Goal: Task Accomplishment & Management: Use online tool/utility

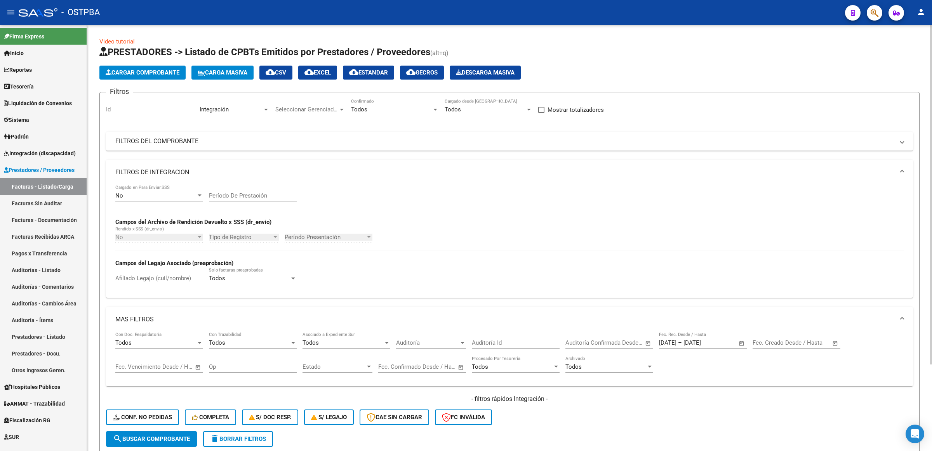
scroll to position [97, 0]
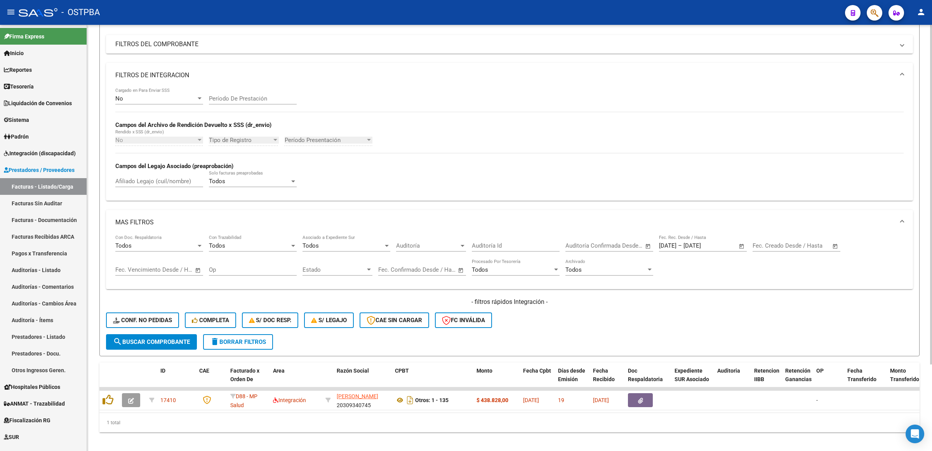
click at [151, 339] on span "search Buscar Comprobante" at bounding box center [151, 342] width 77 height 7
click at [173, 342] on span "search Buscar Comprobante" at bounding box center [151, 342] width 77 height 7
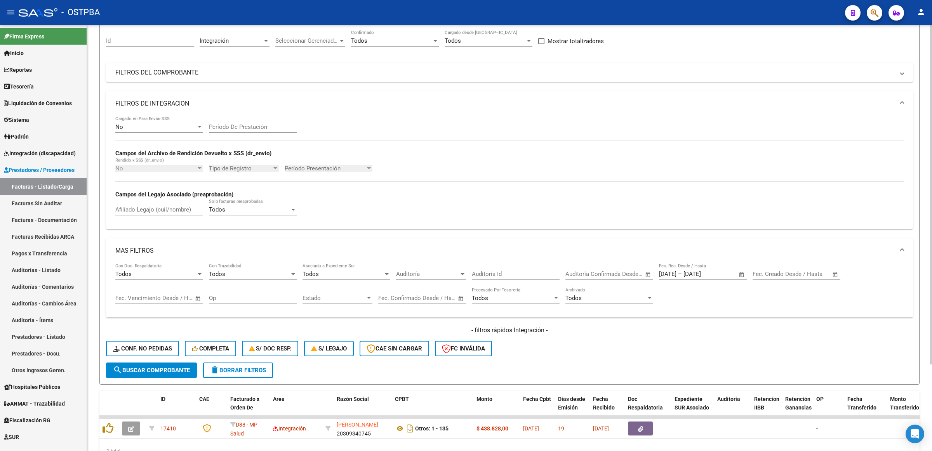
scroll to position [0, 0]
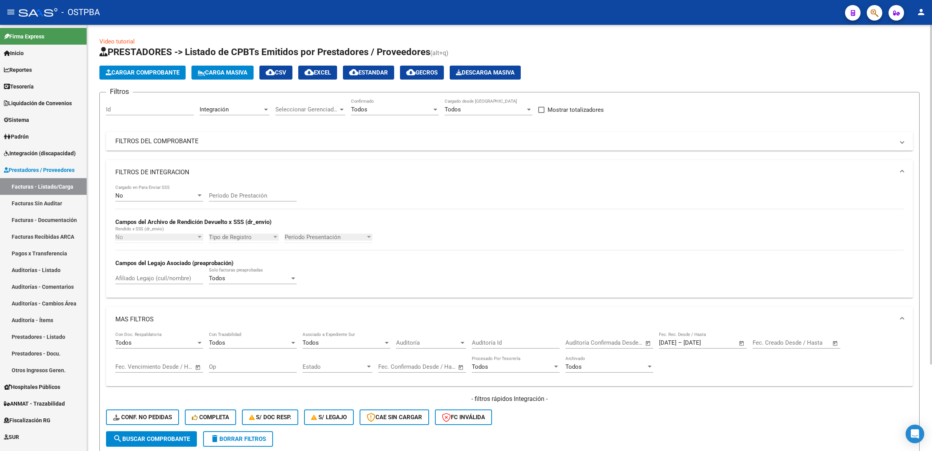
click at [740, 343] on span "Open calendar" at bounding box center [741, 343] width 19 height 19
click at [749, 210] on button "Previous month" at bounding box center [749, 210] width 16 height 16
click at [717, 288] on span "20" at bounding box center [716, 291] width 14 height 14
type input "[DATE]"
click at [744, 342] on div at bounding box center [466, 225] width 932 height 451
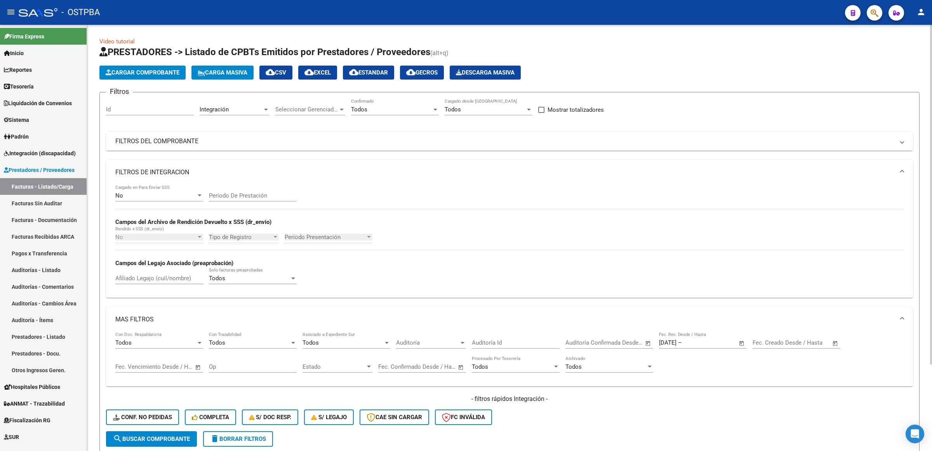
click at [742, 342] on span "Open calendar" at bounding box center [741, 343] width 19 height 19
click at [760, 210] on span "Next month" at bounding box center [764, 210] width 16 height 16
click at [721, 274] on span "10" at bounding box center [716, 275] width 14 height 14
type input "[DATE]"
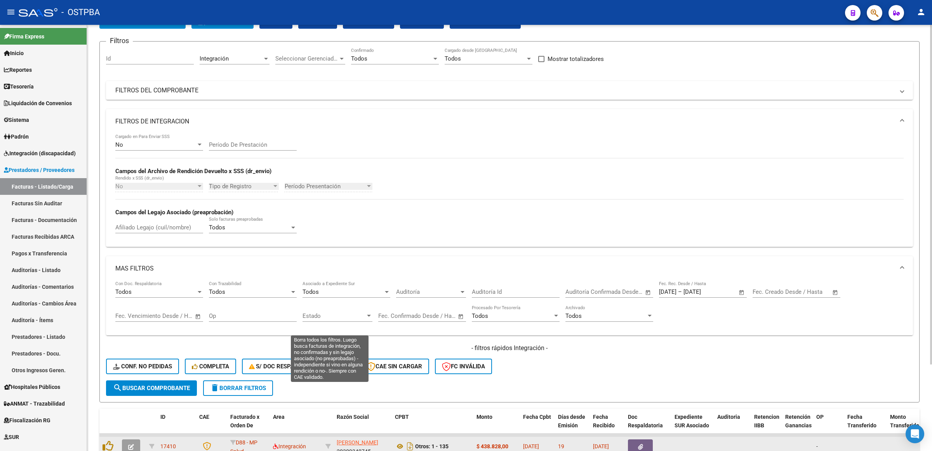
scroll to position [108, 0]
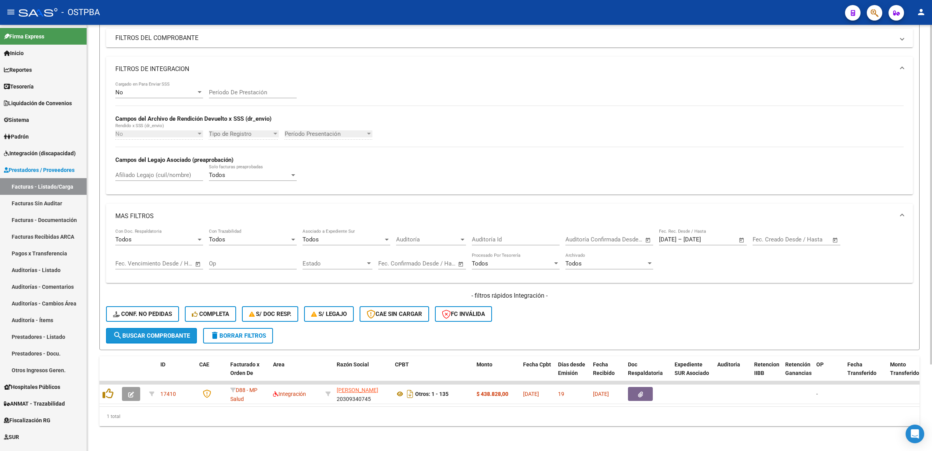
click at [150, 332] on span "search Buscar Comprobante" at bounding box center [151, 335] width 77 height 7
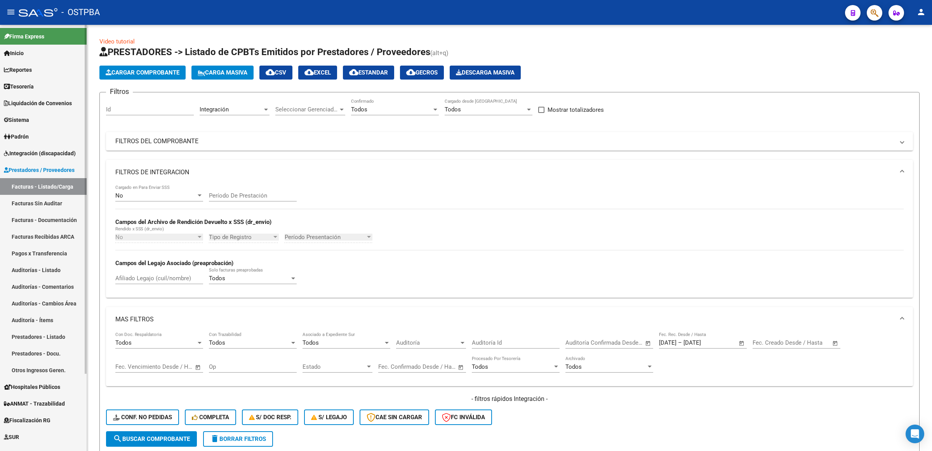
click at [38, 68] on link "Reportes" at bounding box center [43, 69] width 87 height 17
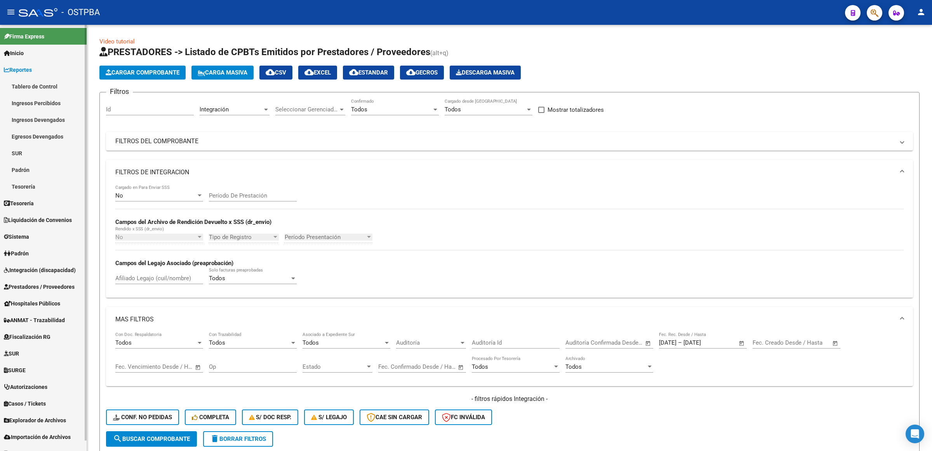
click at [30, 182] on link "Tesorería" at bounding box center [43, 186] width 87 height 17
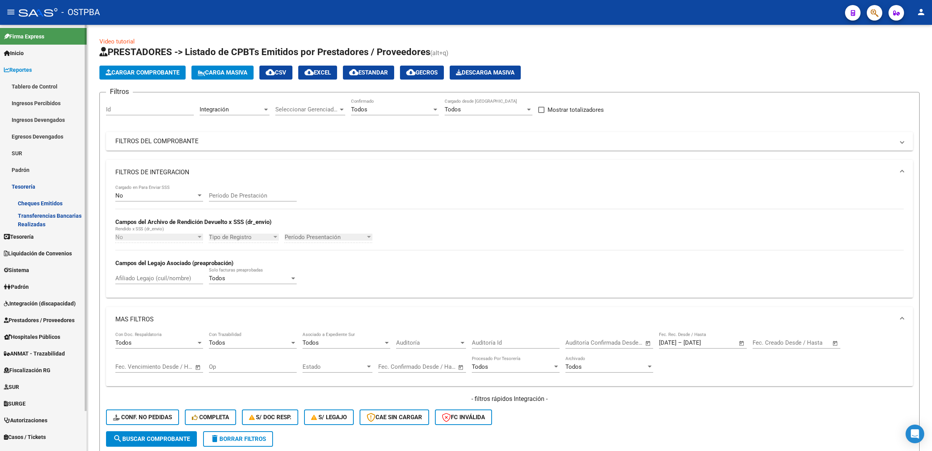
click at [33, 233] on span "Tesorería" at bounding box center [19, 237] width 30 height 9
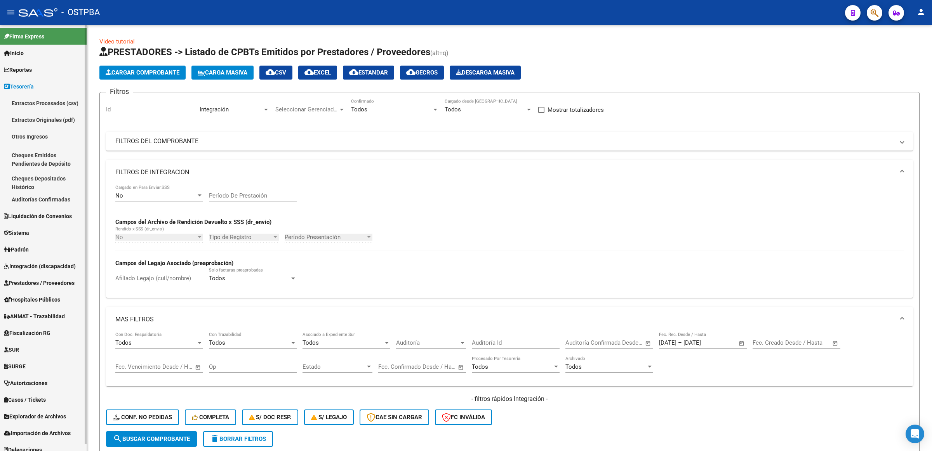
click at [44, 120] on link "Extractos Originales (pdf)" at bounding box center [43, 119] width 87 height 17
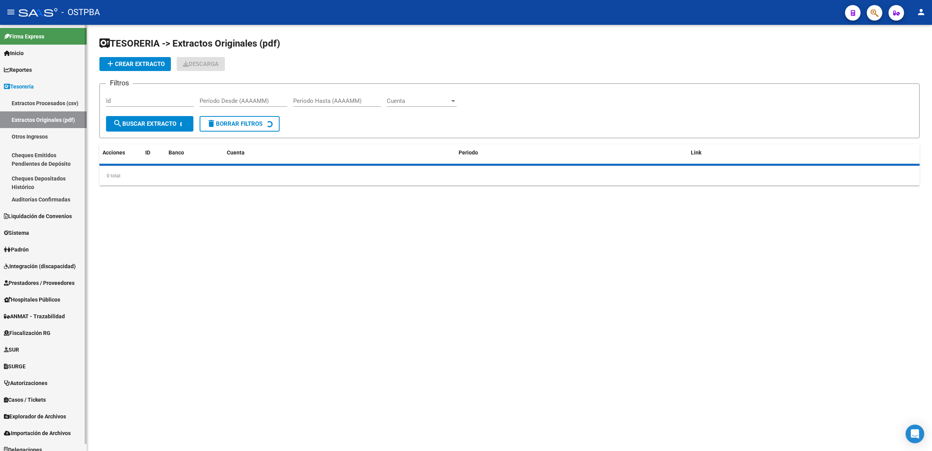
click at [55, 121] on link "Extractos Originales (pdf)" at bounding box center [43, 119] width 87 height 17
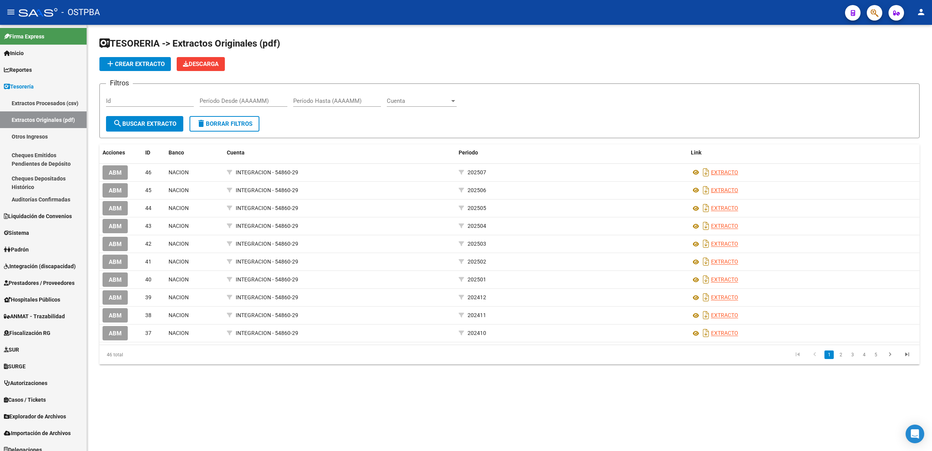
click at [133, 61] on span "add Crear Extracto" at bounding box center [135, 64] width 59 height 7
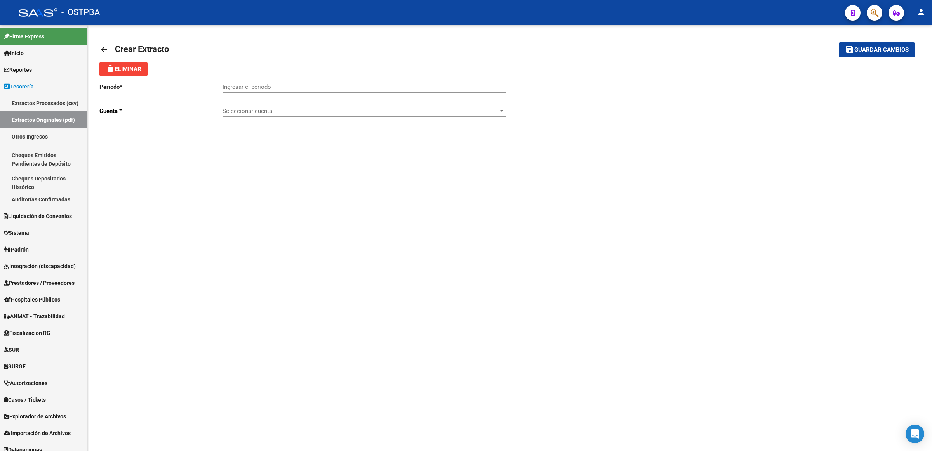
click at [270, 84] on input "Ingresar el periodo" at bounding box center [363, 86] width 283 height 7
type input "202508"
click at [275, 111] on span "Seleccionar cuenta" at bounding box center [360, 111] width 276 height 7
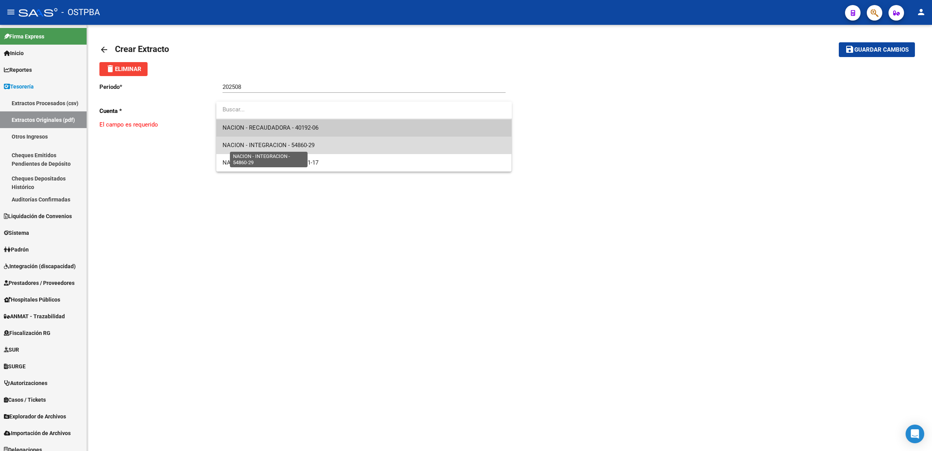
click at [283, 146] on span "NACION - INTEGRACION - 54860-29" at bounding box center [268, 145] width 92 height 7
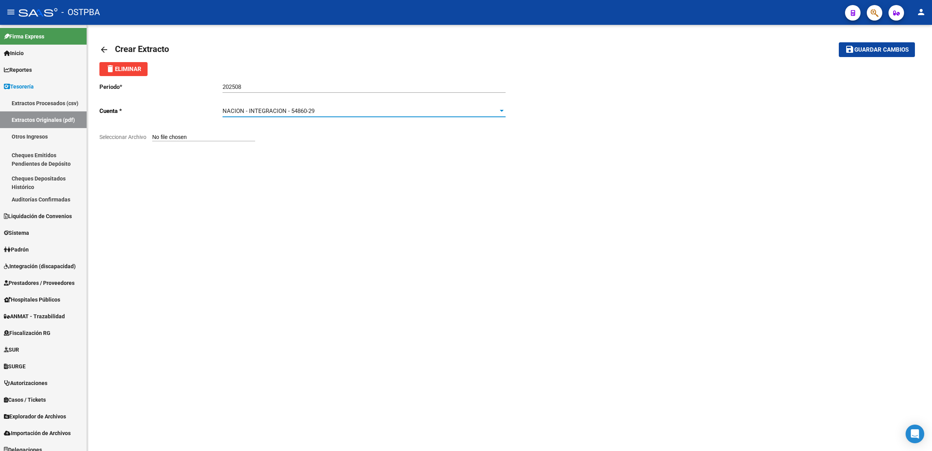
click at [197, 134] on input "Seleccionar Archivo" at bounding box center [203, 137] width 103 height 7
type input "C:\fakepath\UnifiedReport - 2025-09-09T115546.317.pdf"
click at [882, 51] on span "Guardar cambios" at bounding box center [881, 50] width 54 height 7
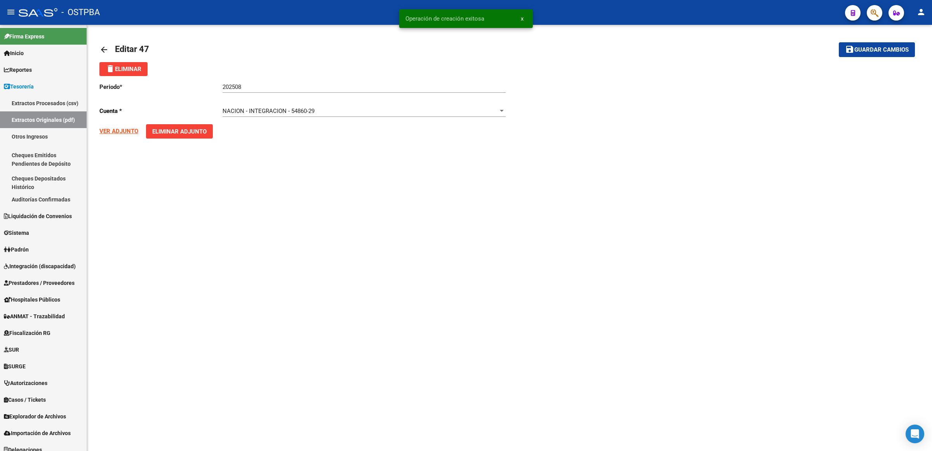
click at [103, 48] on mat-icon "arrow_back" at bounding box center [103, 49] width 9 height 9
click at [102, 47] on mat-icon "arrow_back" at bounding box center [103, 49] width 9 height 9
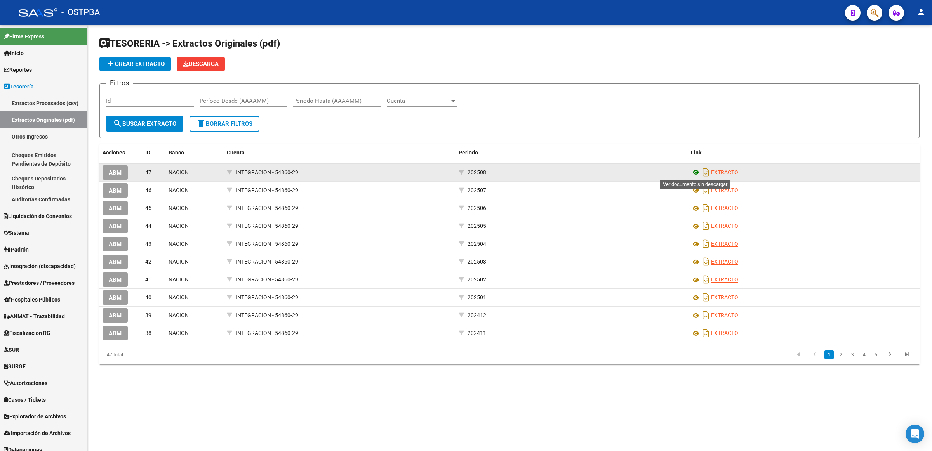
click at [695, 170] on icon at bounding box center [696, 172] width 10 height 9
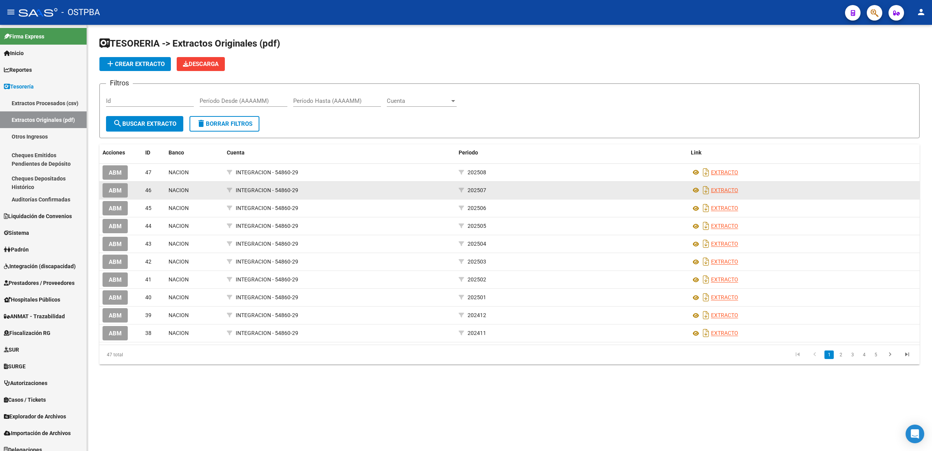
click at [860, 196] on datatable-body-cell "EXTRACTO" at bounding box center [804, 190] width 232 height 17
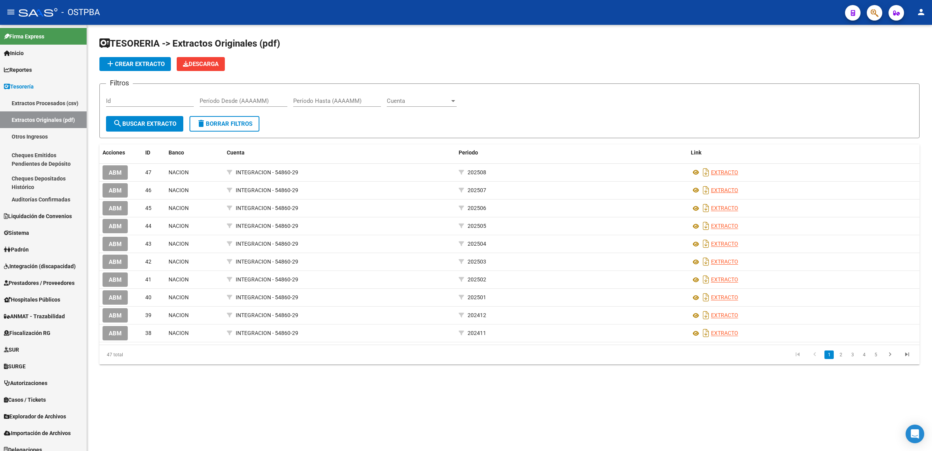
click at [418, 102] on span "Cuenta" at bounding box center [418, 100] width 63 height 7
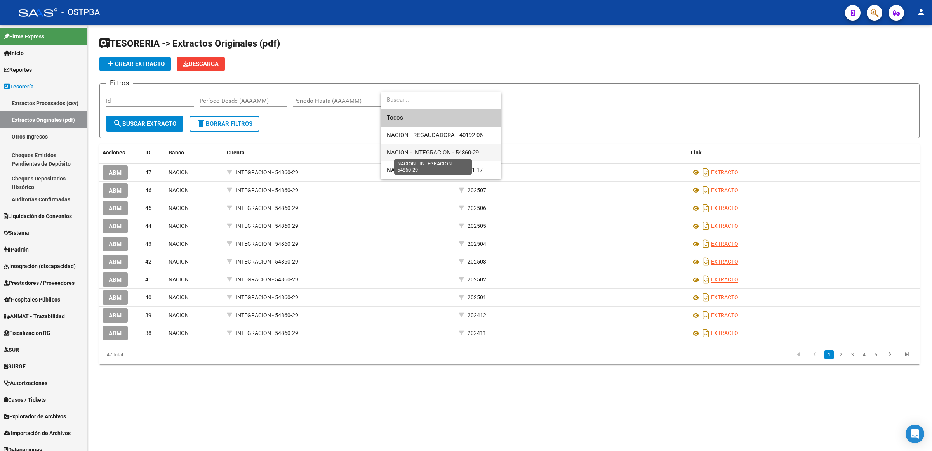
click at [461, 153] on span "NACION - INTEGRACION - 54860-29" at bounding box center [433, 152] width 92 height 7
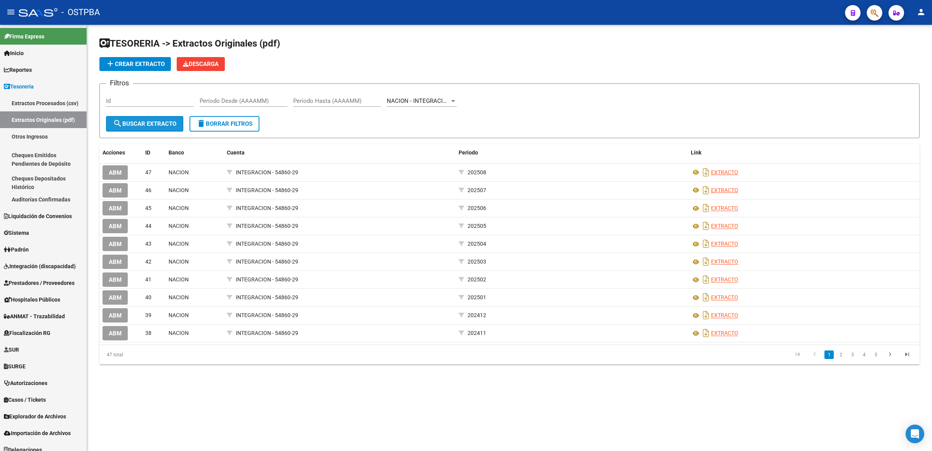
click at [152, 123] on span "search Buscar Extracto" at bounding box center [144, 123] width 63 height 7
click at [891, 351] on icon "go to next page" at bounding box center [890, 355] width 10 height 9
click at [907, 351] on icon "go to last page" at bounding box center [907, 355] width 10 height 9
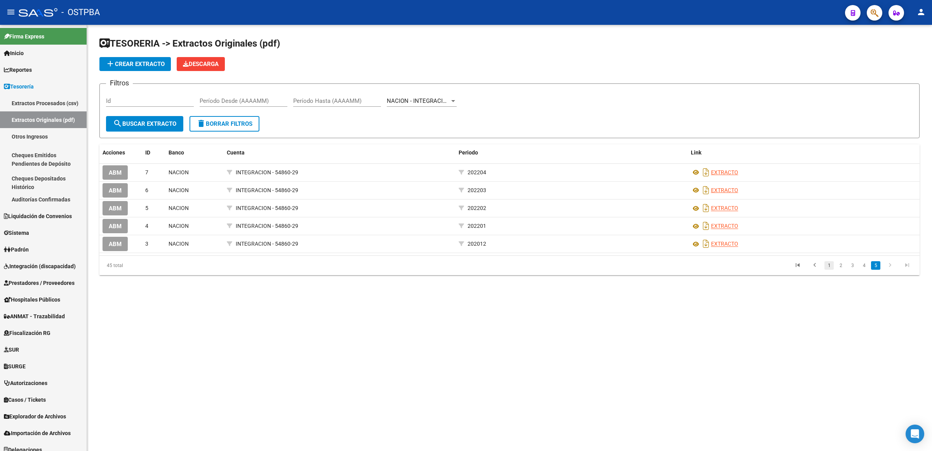
click at [829, 262] on link "1" at bounding box center [828, 265] width 9 height 9
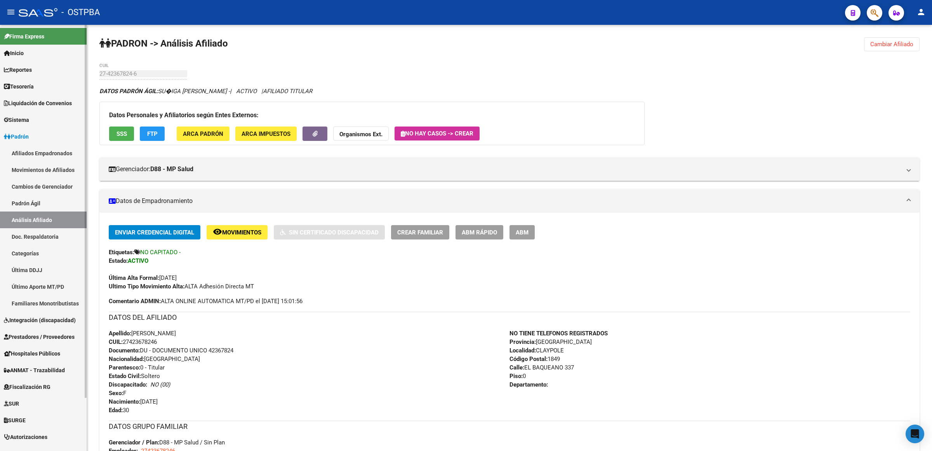
scroll to position [243, 0]
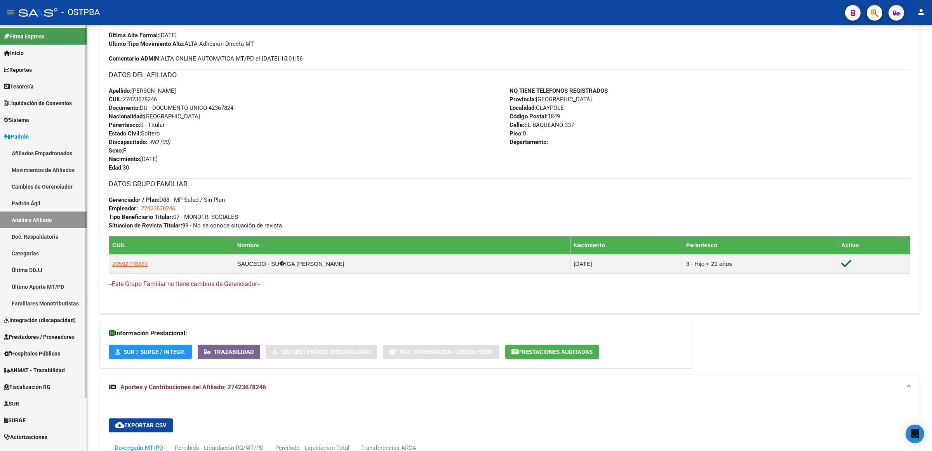
click at [38, 220] on link "Análisis Afiliado" at bounding box center [43, 220] width 87 height 17
click at [32, 203] on link "Padrón Ágil" at bounding box center [43, 203] width 87 height 17
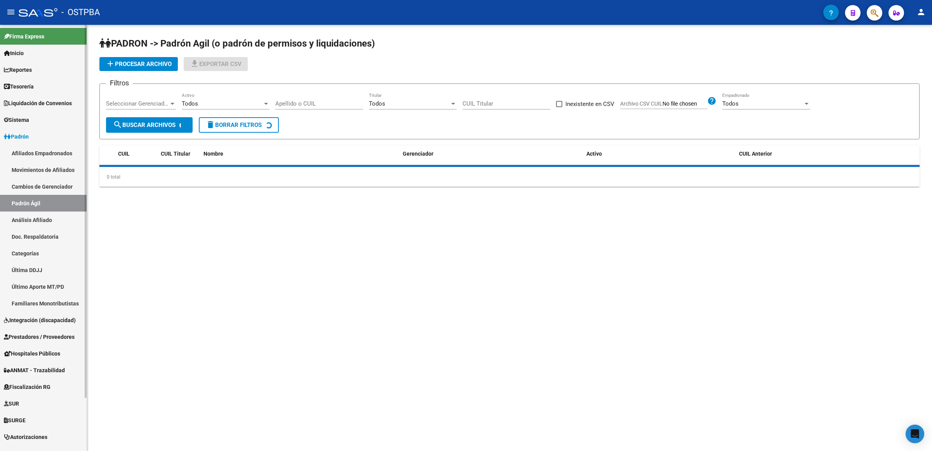
drag, startPoint x: 30, startPoint y: 218, endPoint x: 49, endPoint y: 210, distance: 19.8
click at [31, 218] on link "Análisis Afiliado" at bounding box center [43, 220] width 87 height 17
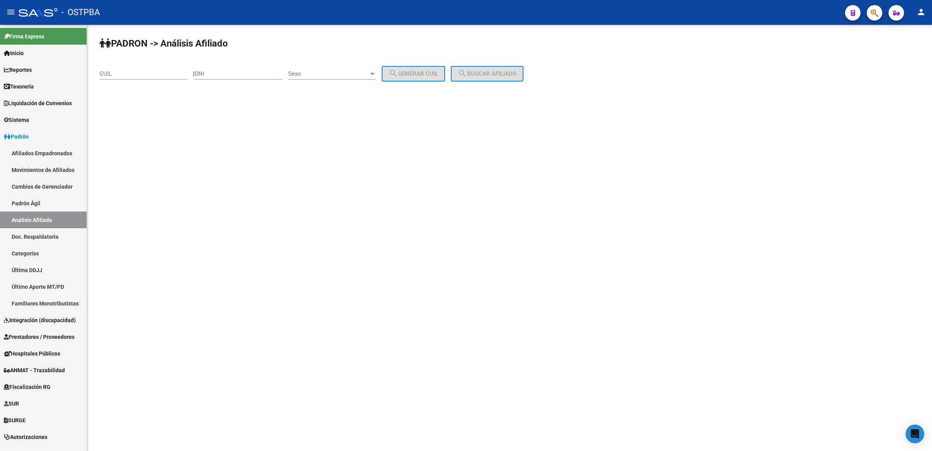
click at [251, 77] on div "DNI" at bounding box center [239, 71] width 88 height 17
paste input "37.895539"
click at [212, 73] on input "37.895539" at bounding box center [239, 73] width 88 height 7
type input "37895539"
click at [328, 66] on div "Sexo Sexo" at bounding box center [332, 71] width 88 height 17
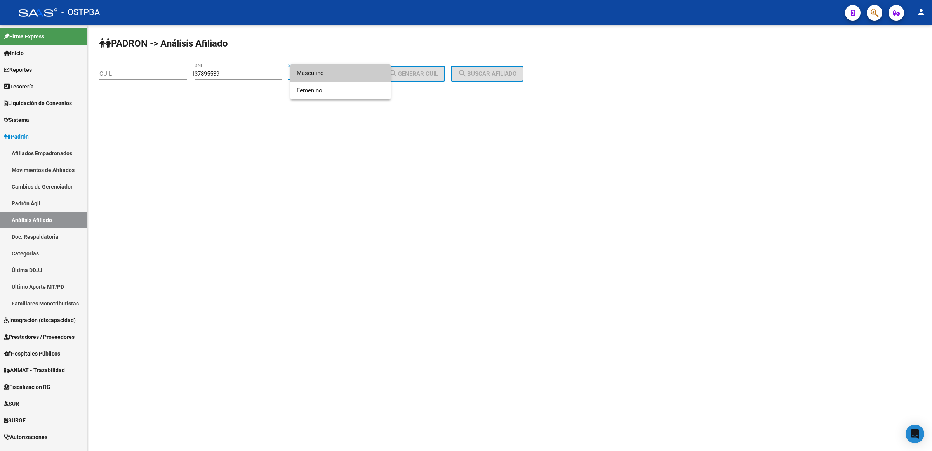
click at [325, 74] on span "Masculino" at bounding box center [341, 72] width 88 height 17
click at [421, 72] on span "search Generar CUIL" at bounding box center [413, 73] width 49 height 7
type input "20-37895539-5"
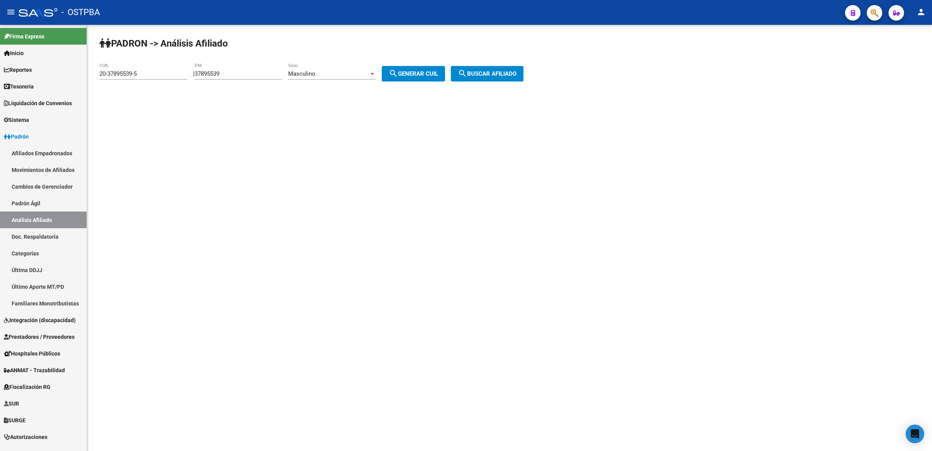
click at [455, 80] on div "PADRON -> Análisis Afiliado 20-37895539-5 CUIL | 37895539 DNI Masculino Sexo se…" at bounding box center [509, 66] width 845 height 82
click at [488, 74] on span "search Buscar afiliado" at bounding box center [487, 73] width 59 height 7
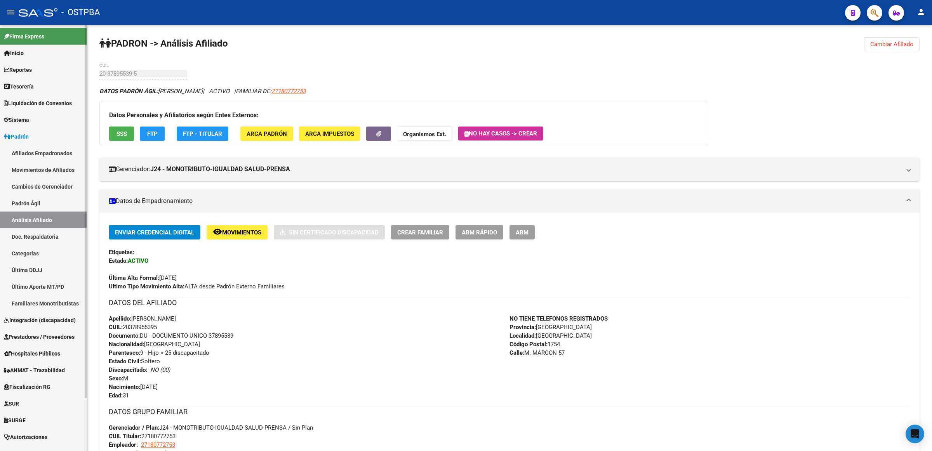
click at [39, 336] on span "Prestadores / Proveedores" at bounding box center [39, 337] width 71 height 9
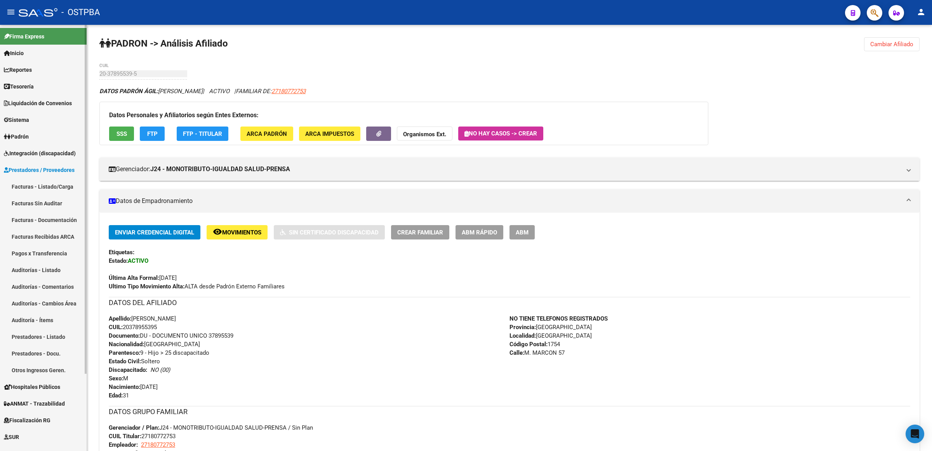
click at [63, 186] on link "Facturas - Listado/Carga" at bounding box center [43, 186] width 87 height 17
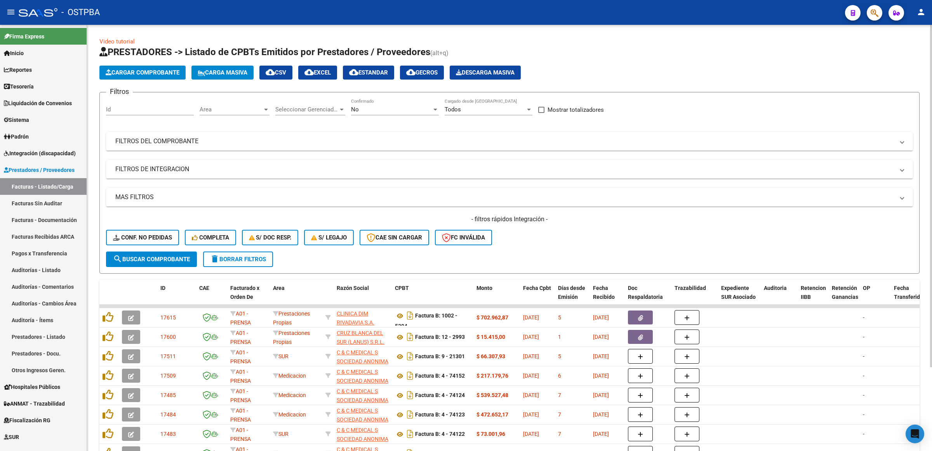
click at [383, 106] on div "No" at bounding box center [391, 109] width 81 height 7
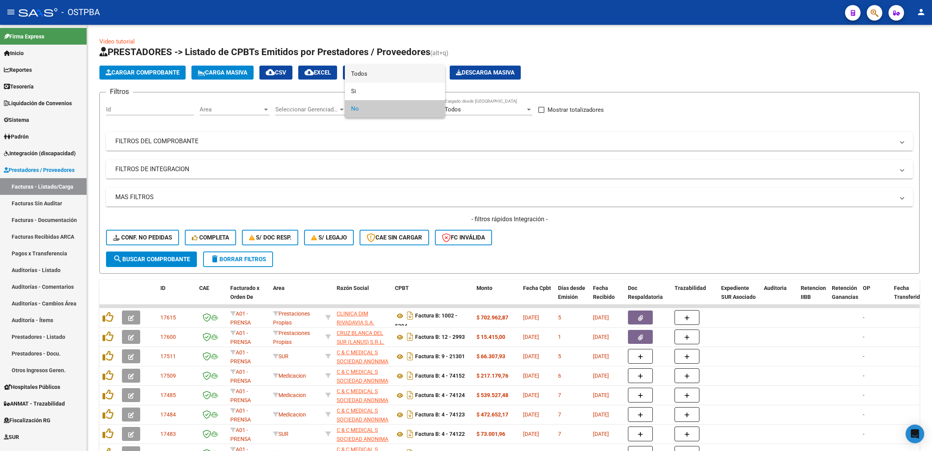
click at [367, 76] on span "Todos" at bounding box center [395, 73] width 88 height 17
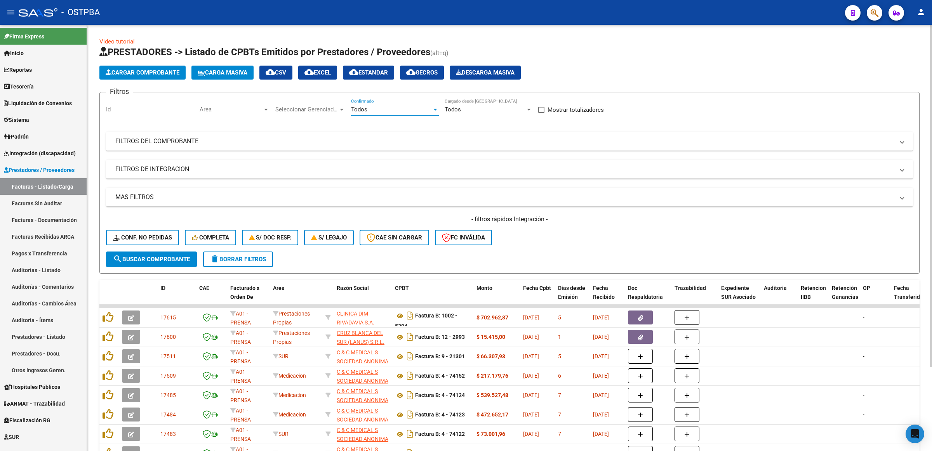
click at [193, 140] on mat-panel-title "FILTROS DEL COMPROBANTE" at bounding box center [504, 141] width 779 height 9
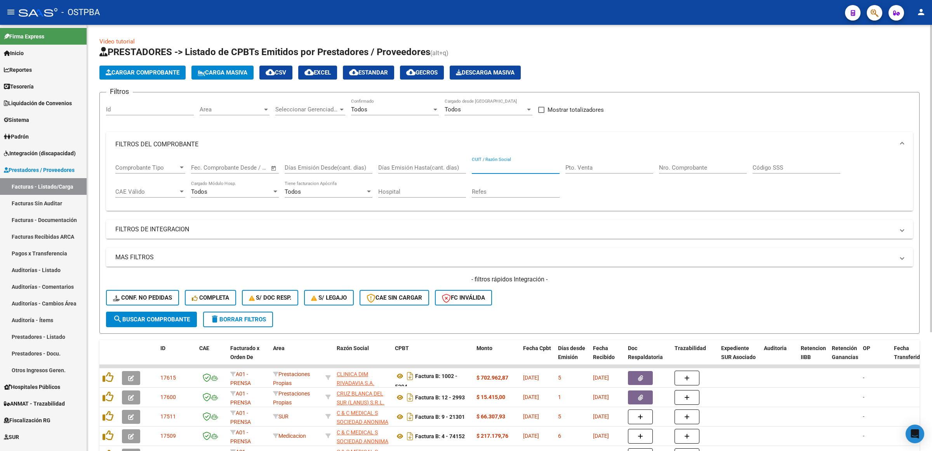
click at [548, 165] on input "CUIT / Razón Social" at bounding box center [516, 167] width 88 height 7
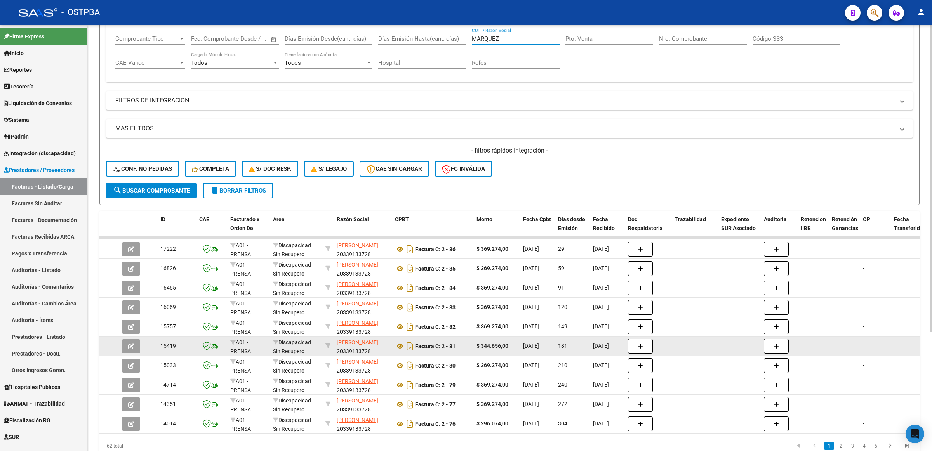
scroll to position [146, 0]
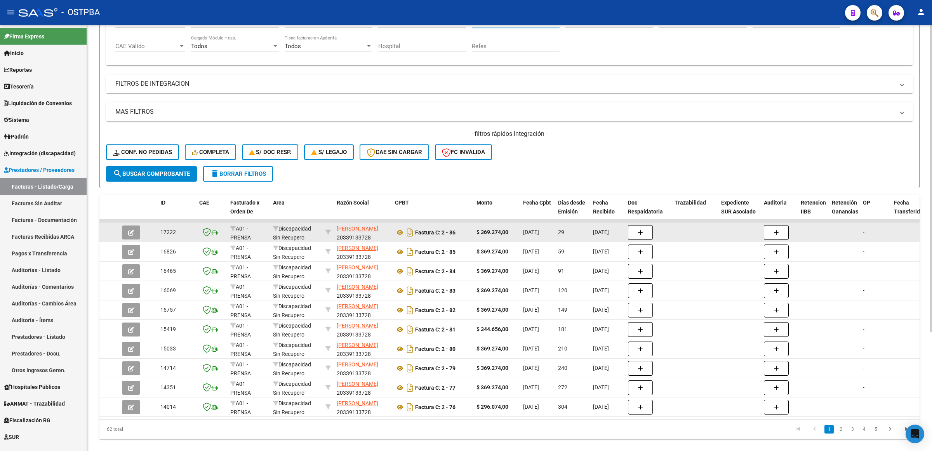
type input "MARQUEZ"
drag, startPoint x: 624, startPoint y: 231, endPoint x: 575, endPoint y: 232, distance: 48.5
drag, startPoint x: 515, startPoint y: 232, endPoint x: 554, endPoint y: 230, distance: 39.2
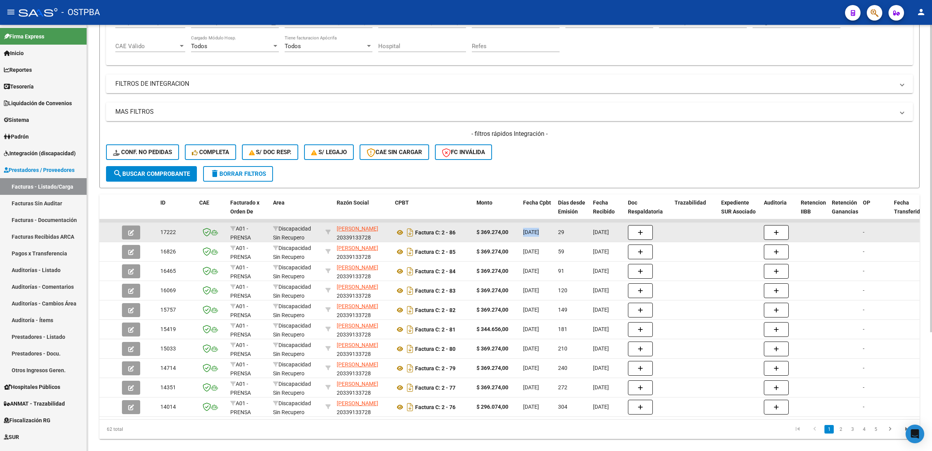
click at [587, 231] on datatable-body-cell "29" at bounding box center [572, 232] width 35 height 19
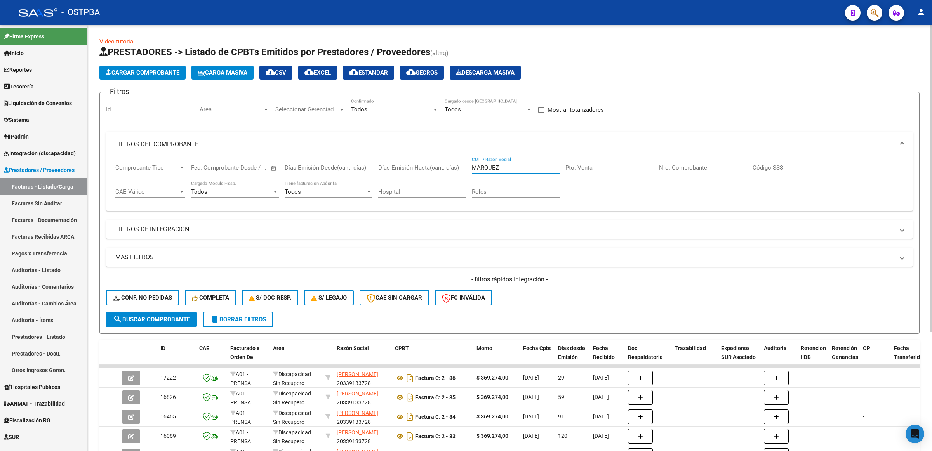
drag, startPoint x: 517, startPoint y: 170, endPoint x: 416, endPoint y: 170, distance: 101.3
click at [416, 170] on div "Comprobante Tipo Comprobante Tipo Fecha inicio – Fecha fin Fec. Comprobante Des…" at bounding box center [509, 181] width 788 height 48
click at [154, 234] on mat-expansion-panel-header "FILTROS DE INTEGRACION" at bounding box center [509, 229] width 807 height 19
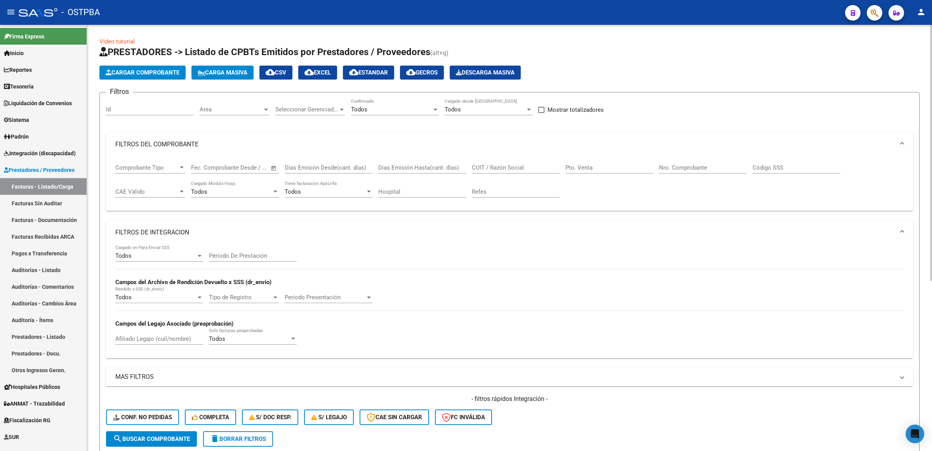
click at [154, 379] on mat-panel-title "MAS FILTROS" at bounding box center [504, 377] width 779 height 9
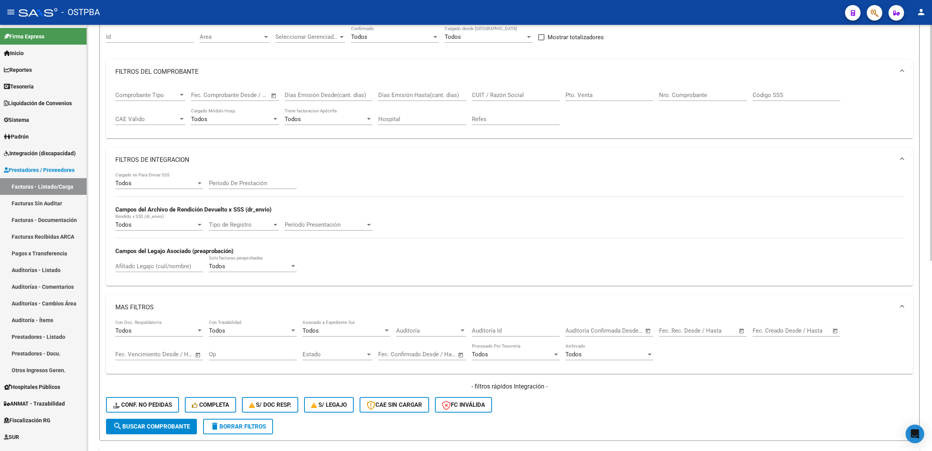
scroll to position [97, 0]
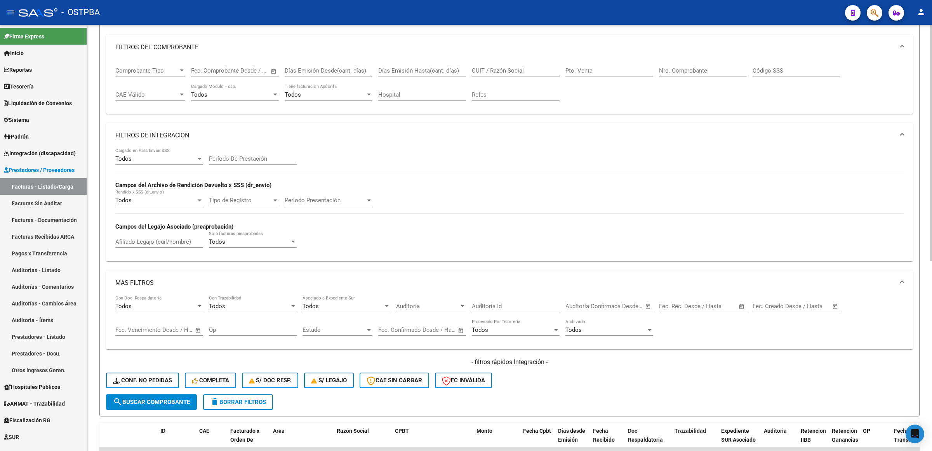
click at [256, 401] on span "delete Borrar Filtros" at bounding box center [238, 402] width 56 height 7
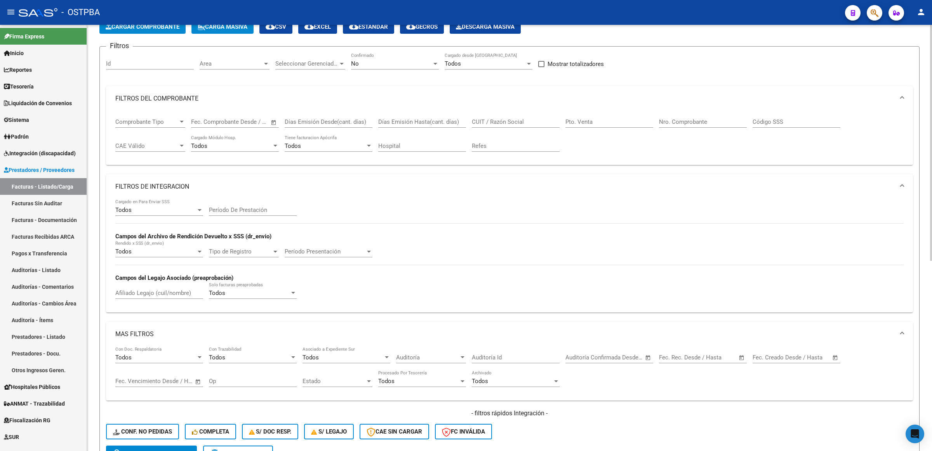
scroll to position [0, 0]
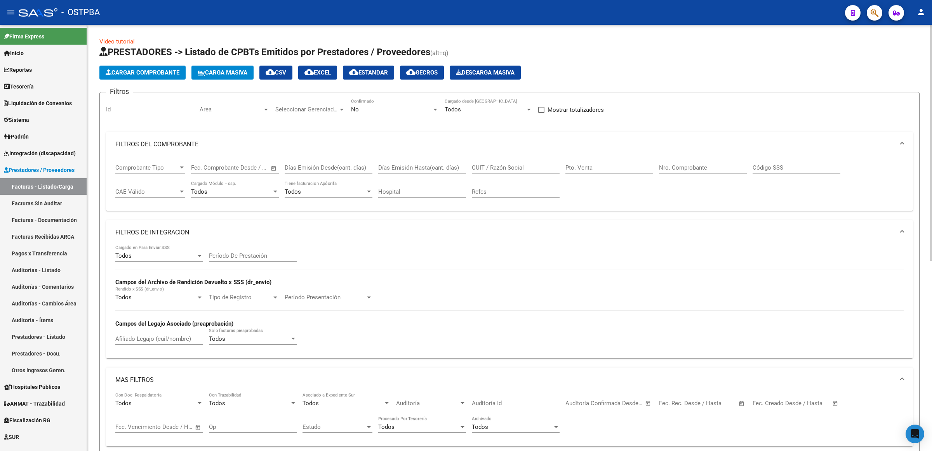
click at [422, 107] on div "No" at bounding box center [391, 109] width 81 height 7
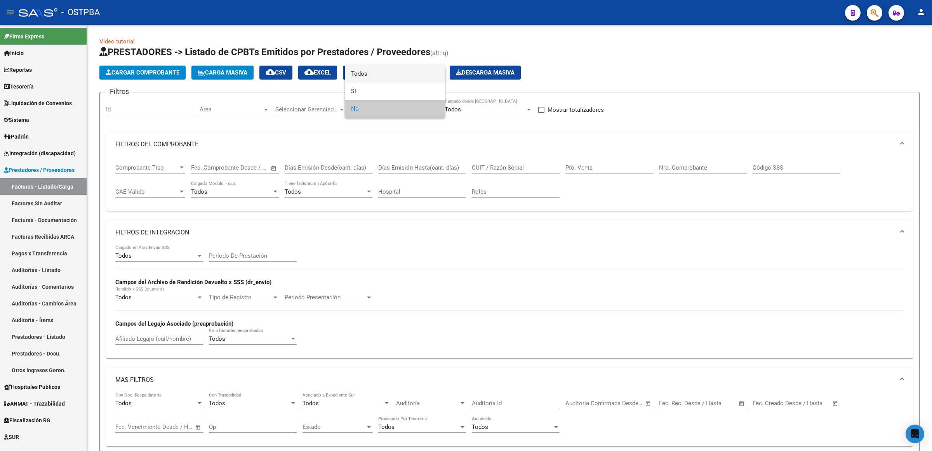
click at [398, 68] on span "Todos" at bounding box center [395, 73] width 88 height 17
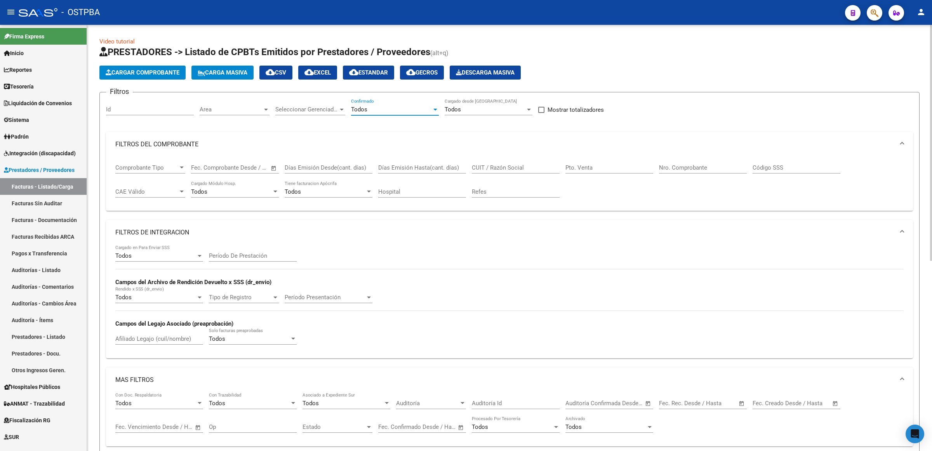
click at [536, 164] on input "CUIT / Razón Social" at bounding box center [516, 167] width 88 height 7
paste input "30715251279"
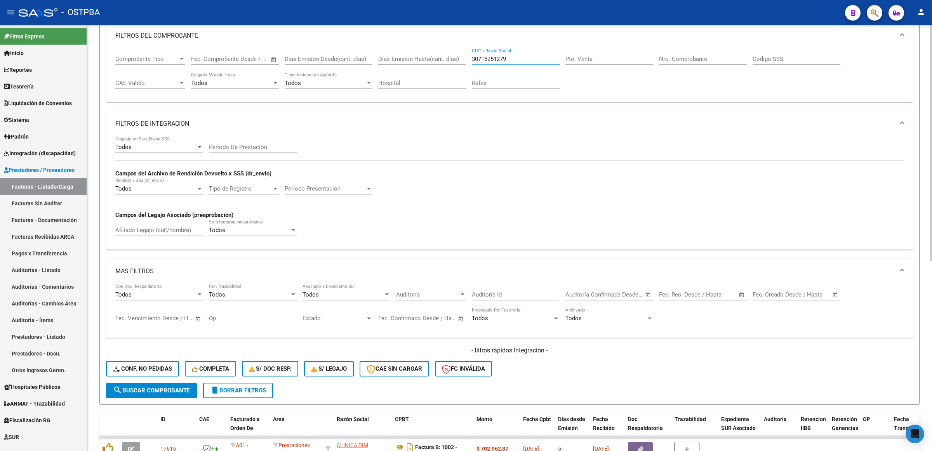
scroll to position [291, 0]
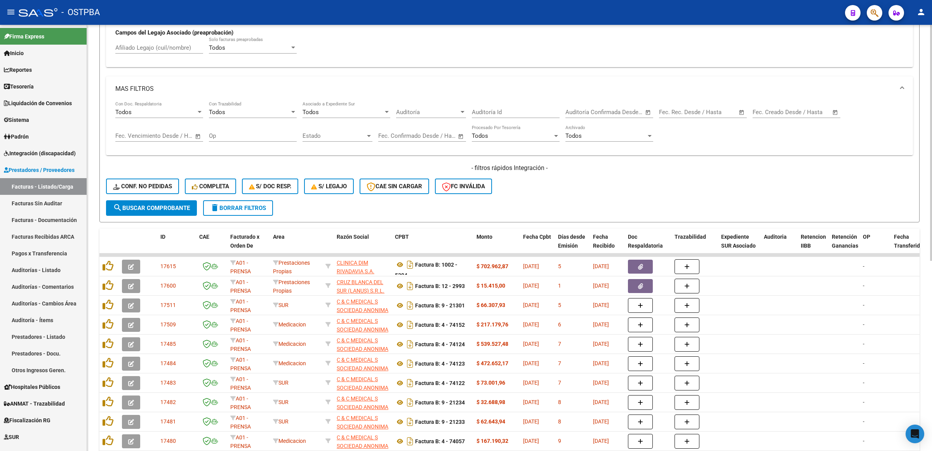
type input "30715251279"
click at [150, 210] on button "search Buscar Comprobante" at bounding box center [151, 208] width 91 height 16
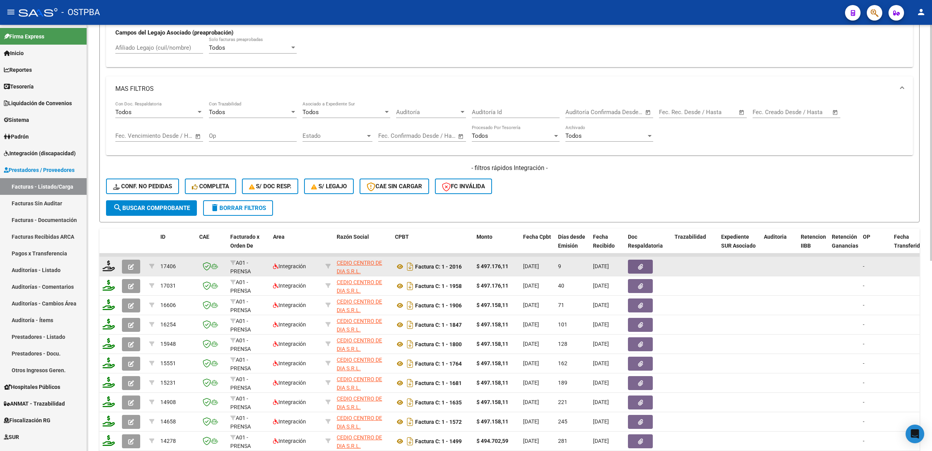
scroll to position [0, 0]
drag, startPoint x: 593, startPoint y: 265, endPoint x: 622, endPoint y: 265, distance: 29.9
click at [622, 265] on datatable-body-cell "[DATE]" at bounding box center [607, 266] width 35 height 19
click at [130, 264] on icon "button" at bounding box center [131, 267] width 6 height 6
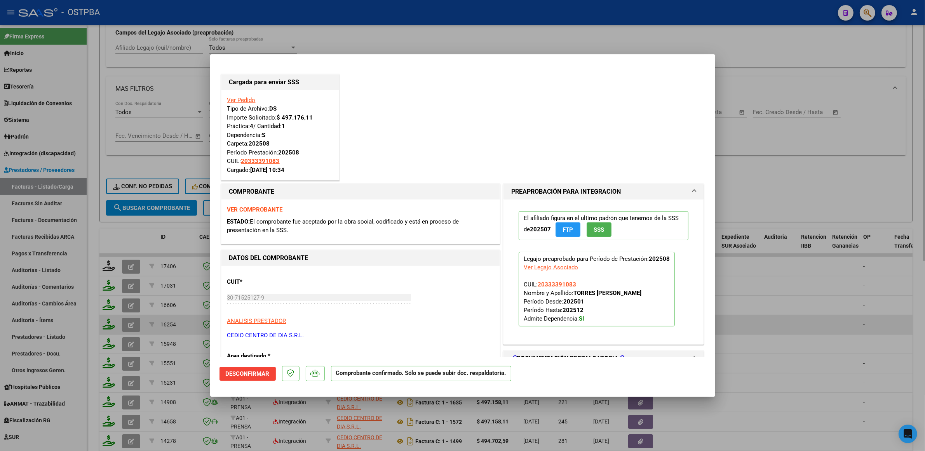
drag, startPoint x: 829, startPoint y: 317, endPoint x: 819, endPoint y: 313, distance: 11.5
click at [829, 317] on div at bounding box center [462, 225] width 925 height 451
type input "$ 0,00"
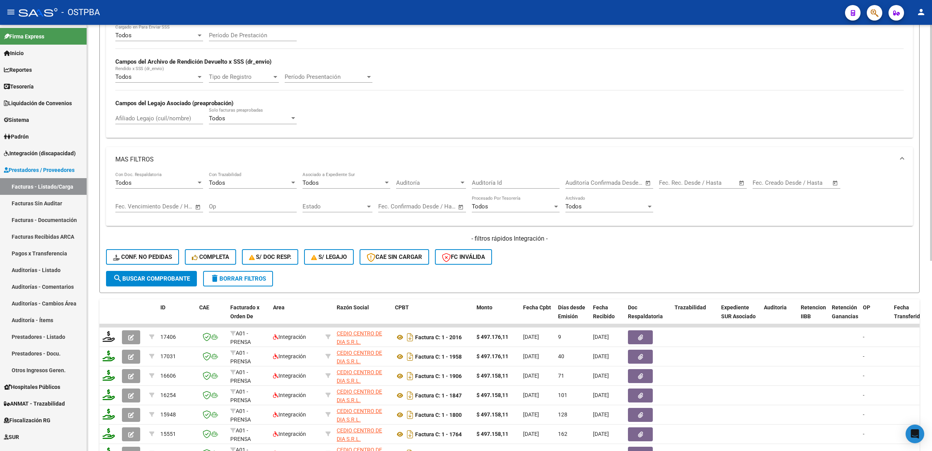
scroll to position [97, 0]
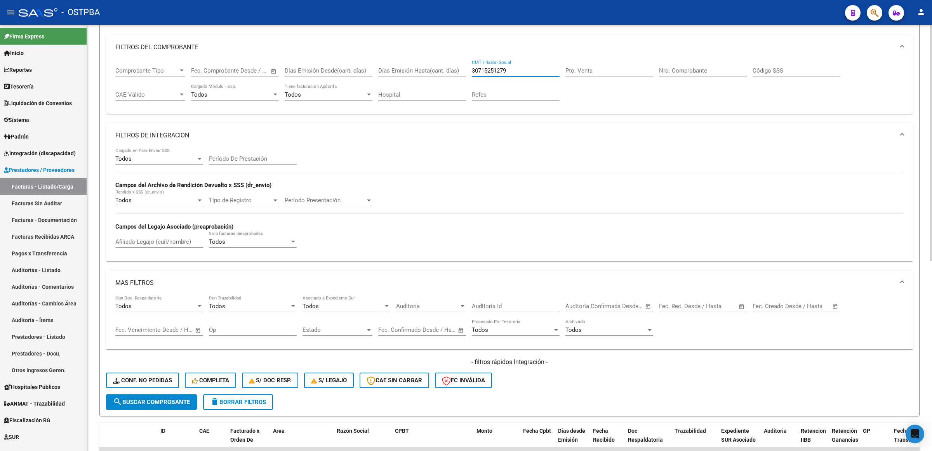
drag, startPoint x: 517, startPoint y: 67, endPoint x: 338, endPoint y: 67, distance: 179.0
click at [338, 67] on div "Comprobante Tipo Comprobante Tipo Fecha inicio – Fecha fin Fec. Comprobante Des…" at bounding box center [509, 84] width 788 height 48
paste input "30717468593"
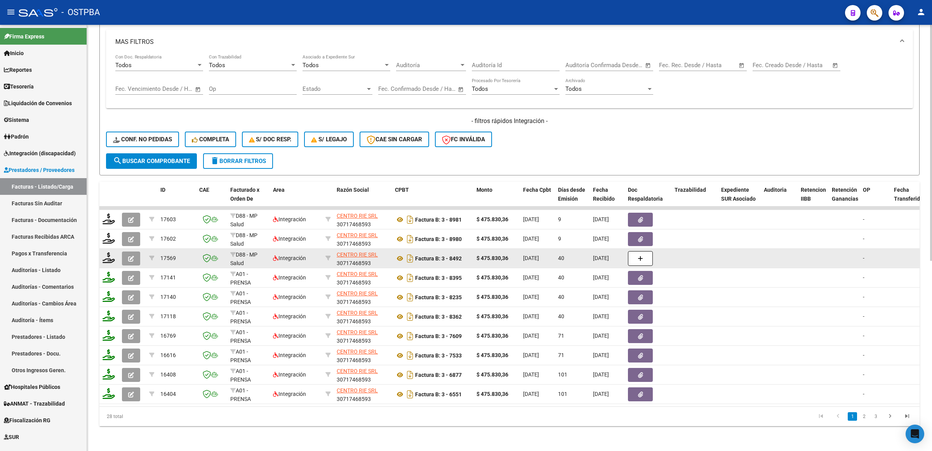
type input "30717468593"
click at [131, 256] on icon "button" at bounding box center [131, 259] width 6 height 6
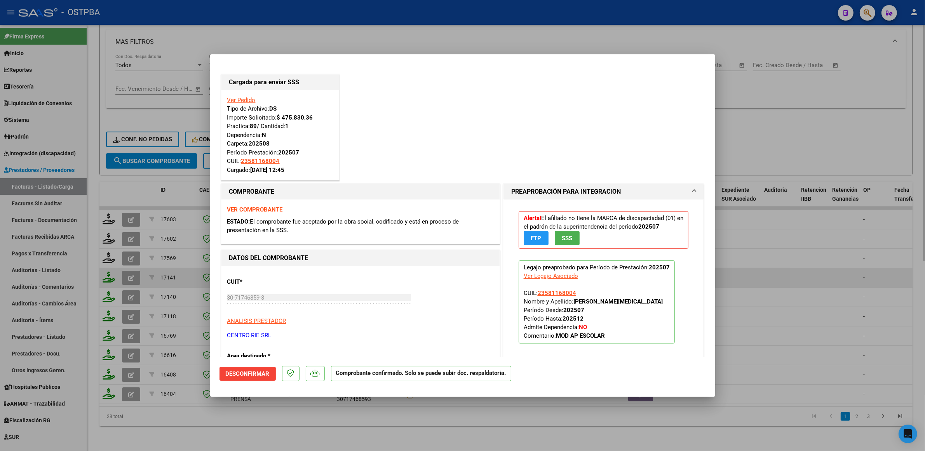
drag, startPoint x: 786, startPoint y: 272, endPoint x: 777, endPoint y: 272, distance: 9.7
click at [787, 272] on div at bounding box center [462, 225] width 925 height 451
type input "$ 0,00"
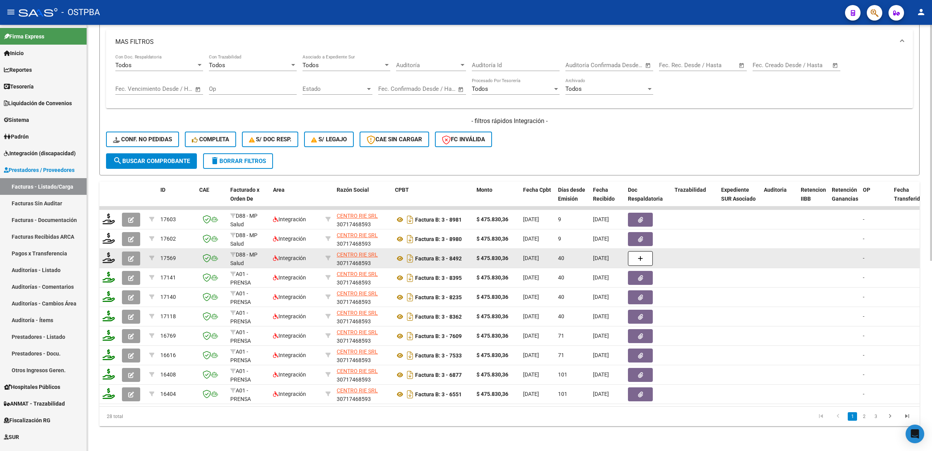
click at [131, 252] on button "button" at bounding box center [131, 259] width 18 height 14
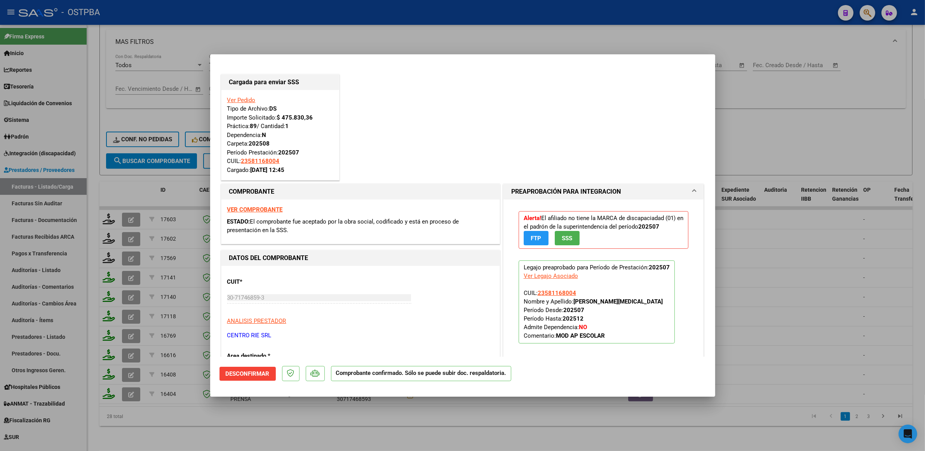
click at [826, 266] on div at bounding box center [462, 225] width 925 height 451
type input "$ 0,00"
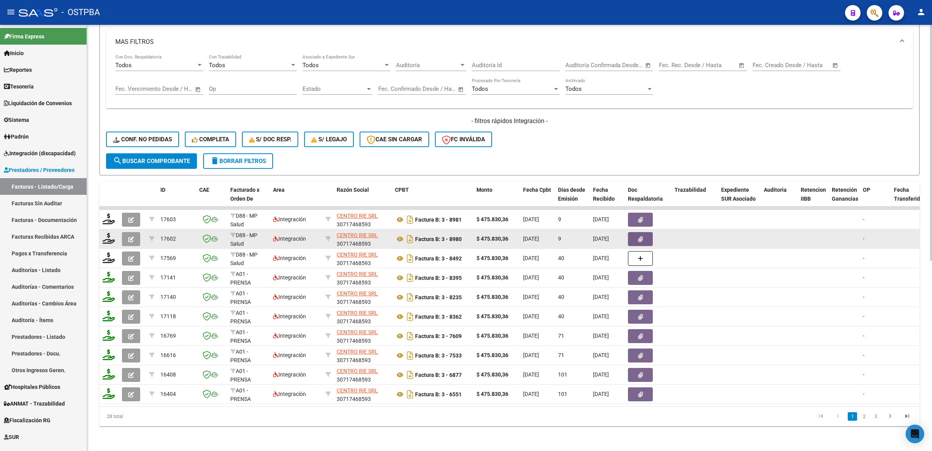
click at [123, 232] on button "button" at bounding box center [131, 239] width 18 height 14
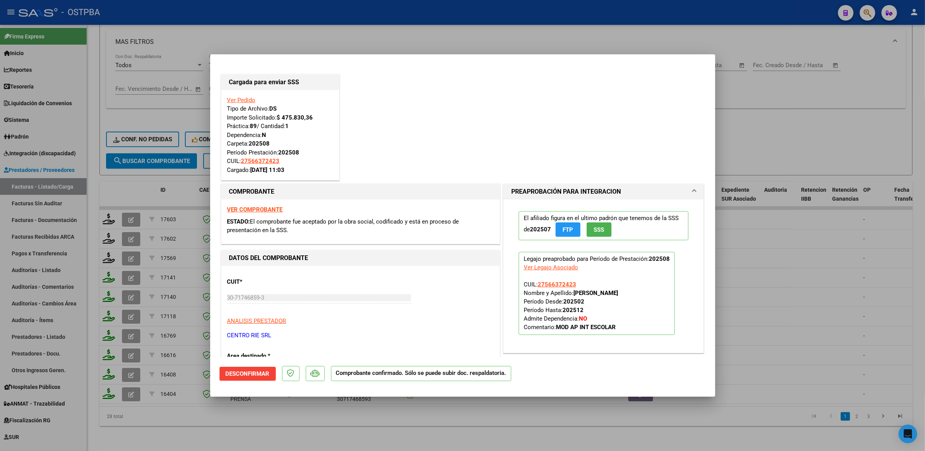
click at [806, 234] on div at bounding box center [462, 225] width 925 height 451
type input "$ 0,00"
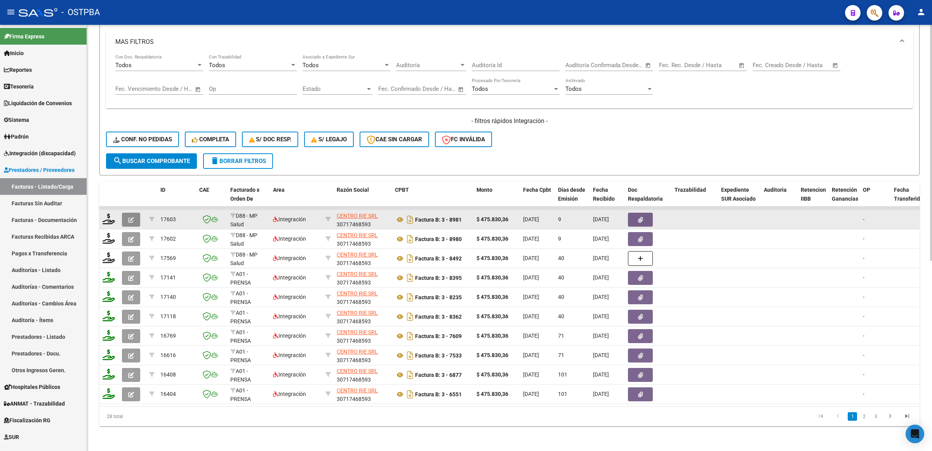
click at [131, 217] on icon "button" at bounding box center [131, 220] width 6 height 6
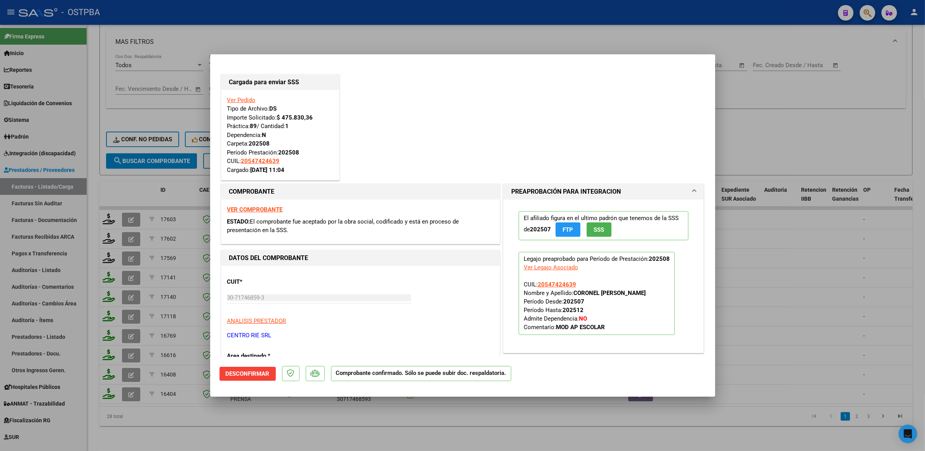
click at [911, 287] on div at bounding box center [462, 225] width 925 height 451
type input "$ 0,00"
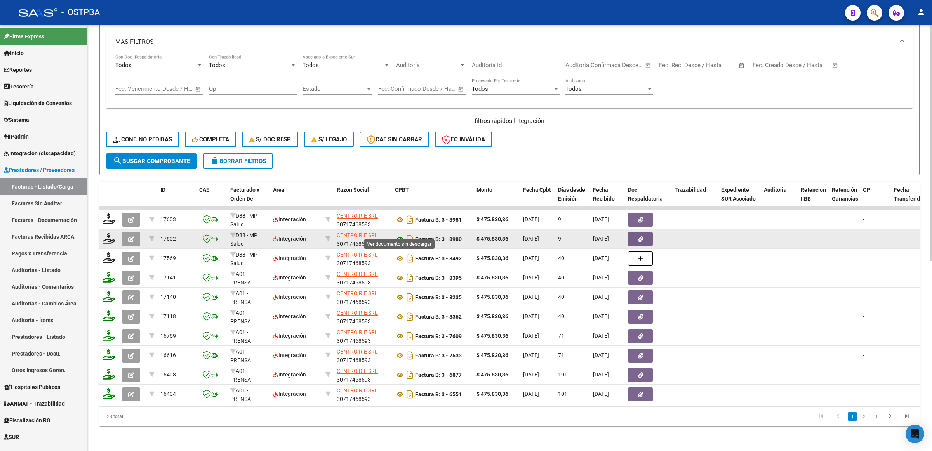
click at [397, 235] on icon at bounding box center [400, 239] width 10 height 9
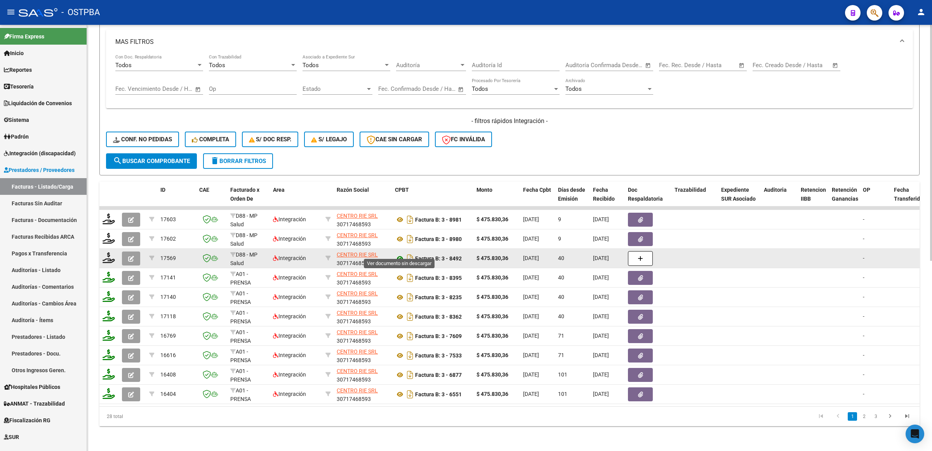
click at [400, 254] on icon at bounding box center [400, 258] width 10 height 9
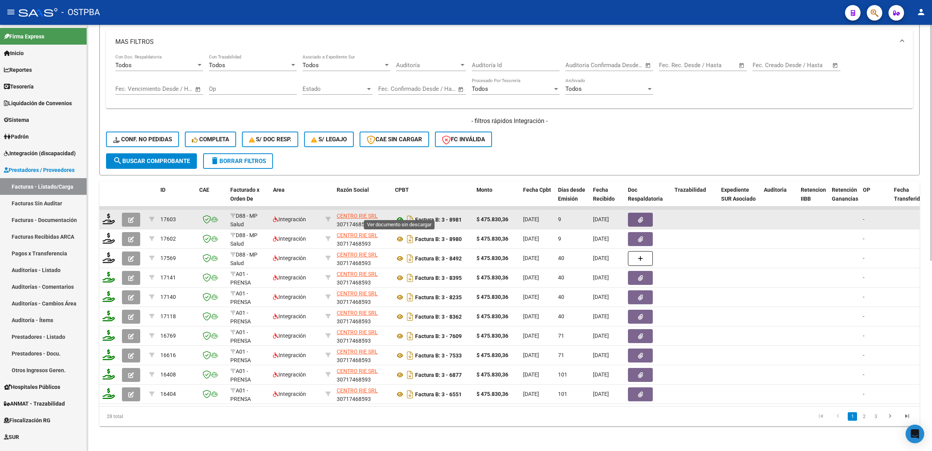
click at [400, 215] on icon at bounding box center [400, 219] width 10 height 9
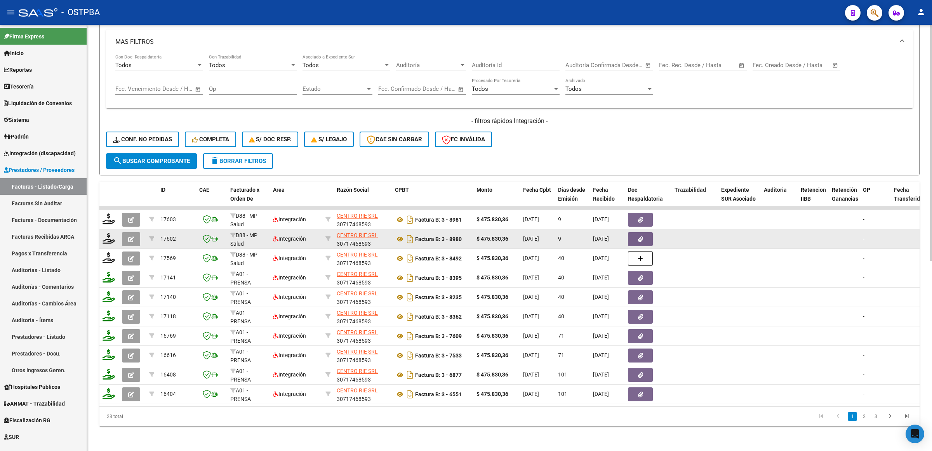
click at [745, 235] on div at bounding box center [739, 239] width 36 height 9
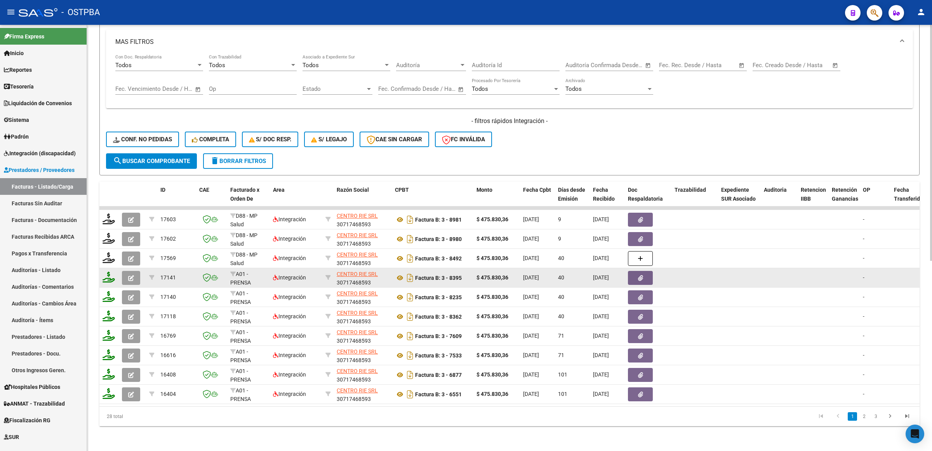
scroll to position [0, 0]
drag, startPoint x: 521, startPoint y: 272, endPoint x: 556, endPoint y: 272, distance: 35.3
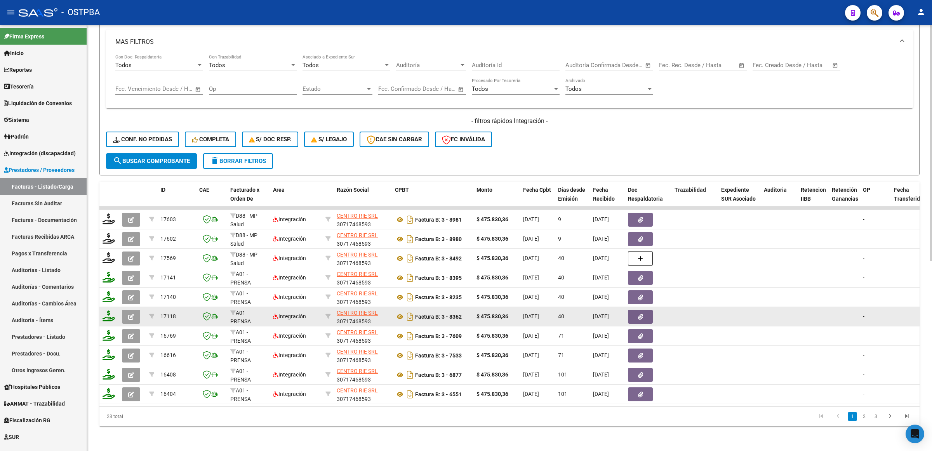
click at [750, 316] on datatable-body-cell at bounding box center [739, 316] width 43 height 19
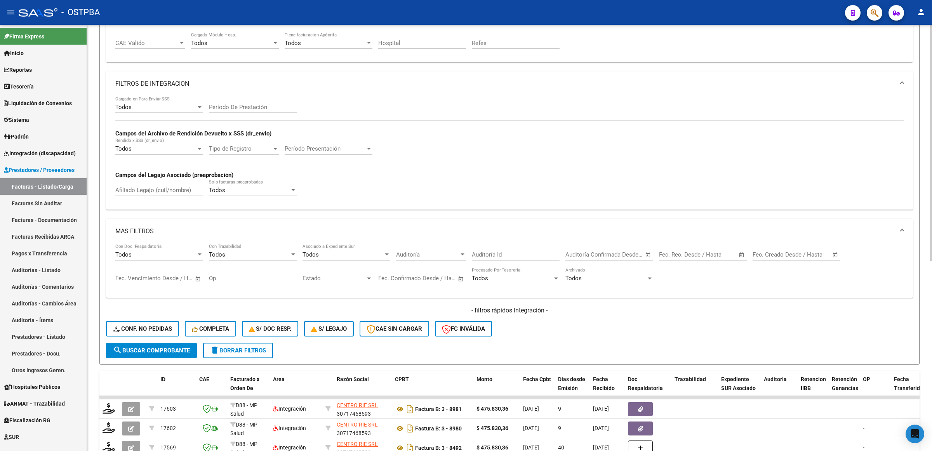
scroll to position [343, 0]
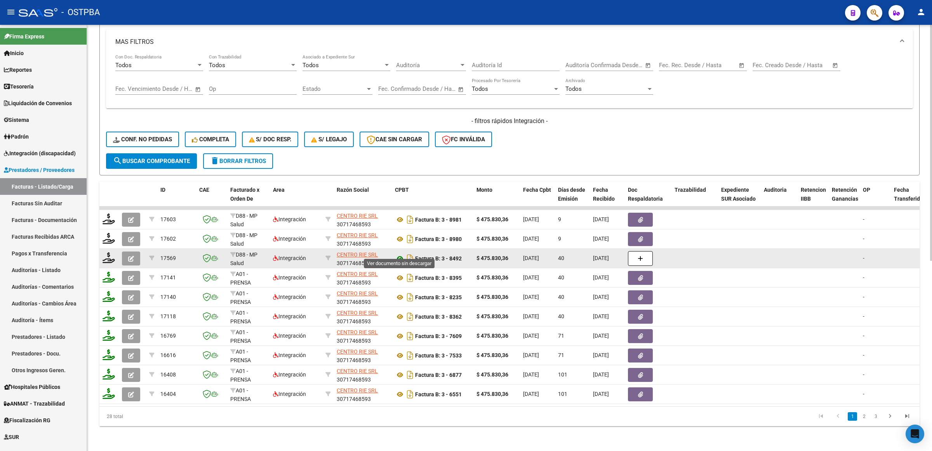
click at [401, 254] on icon at bounding box center [400, 258] width 10 height 9
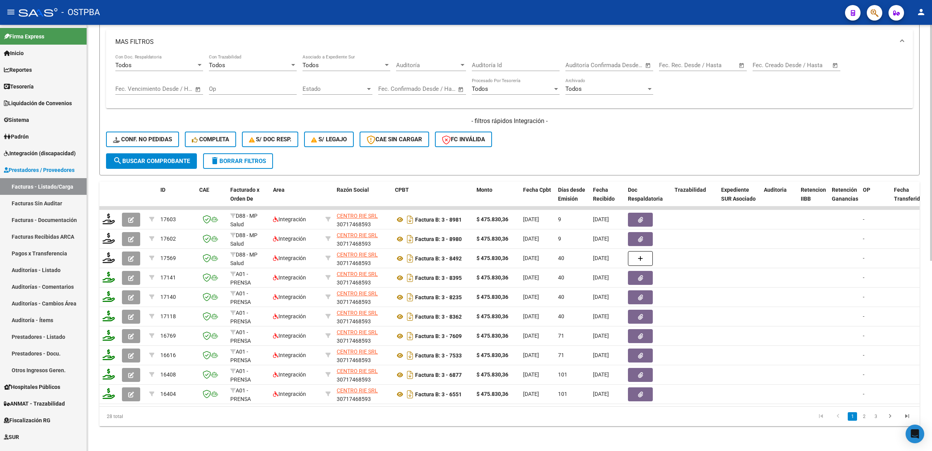
scroll to position [100, 0]
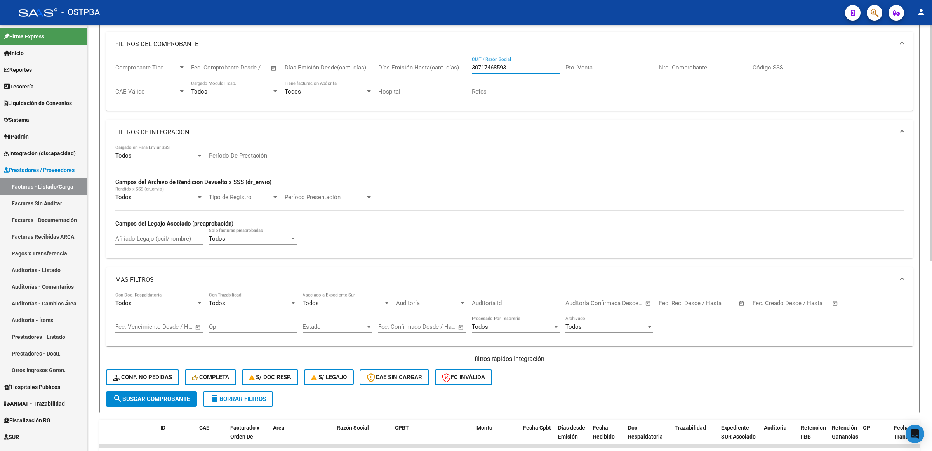
drag, startPoint x: 514, startPoint y: 64, endPoint x: 391, endPoint y: 64, distance: 122.3
click at [391, 64] on div "Comprobante Tipo Comprobante Tipo Fecha inicio – Fecha fin Fec. Comprobante Des…" at bounding box center [509, 81] width 788 height 48
paste input "20309340745"
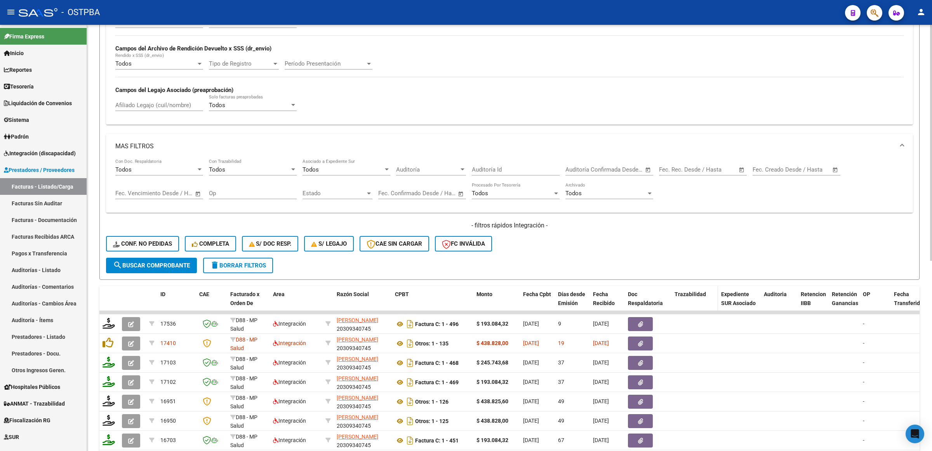
scroll to position [294, 0]
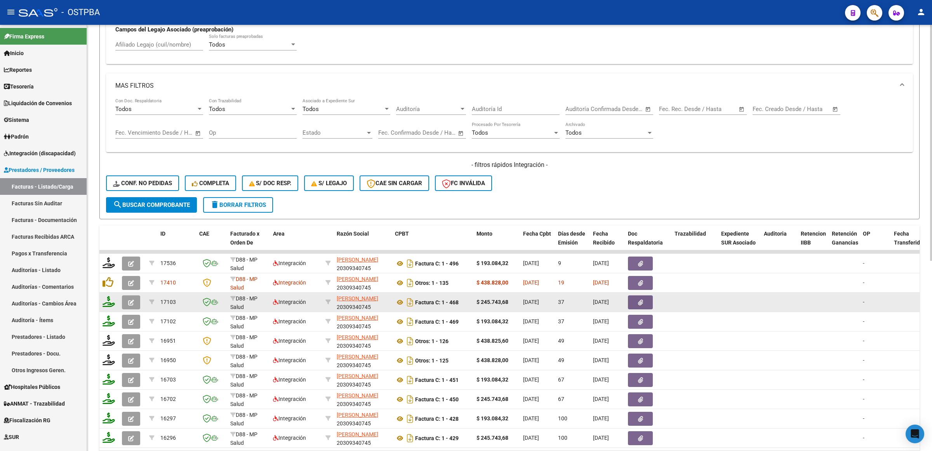
type input "20309340745"
drag, startPoint x: 593, startPoint y: 298, endPoint x: 626, endPoint y: 300, distance: 32.7
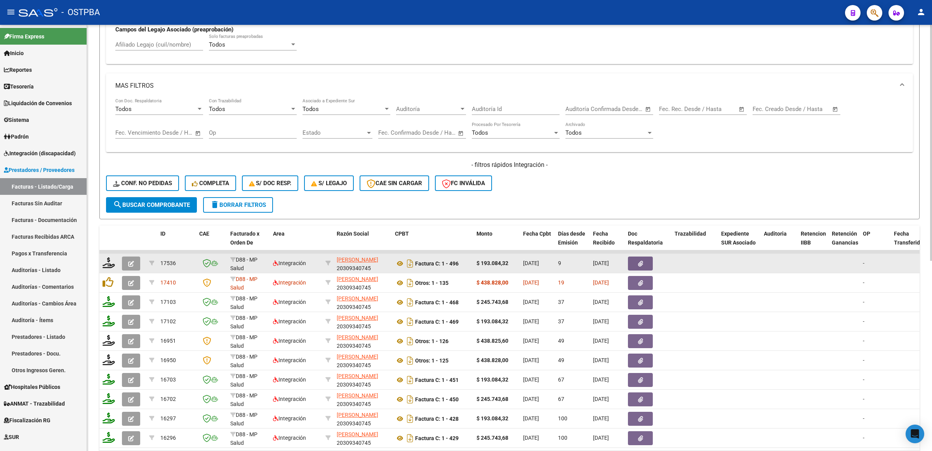
drag, startPoint x: 594, startPoint y: 259, endPoint x: 624, endPoint y: 259, distance: 29.5
click at [624, 259] on datatable-body-cell "05/09/2025" at bounding box center [607, 263] width 35 height 19
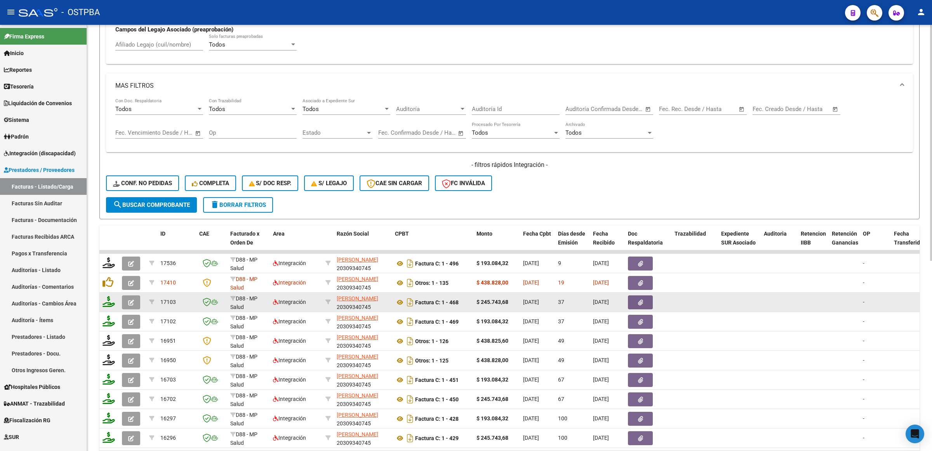
click at [734, 306] on datatable-body-cell at bounding box center [739, 302] width 43 height 19
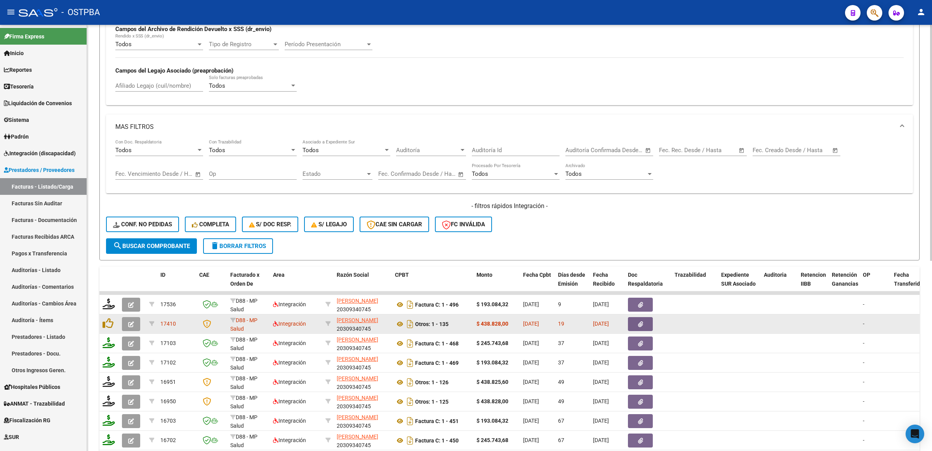
scroll to position [291, 0]
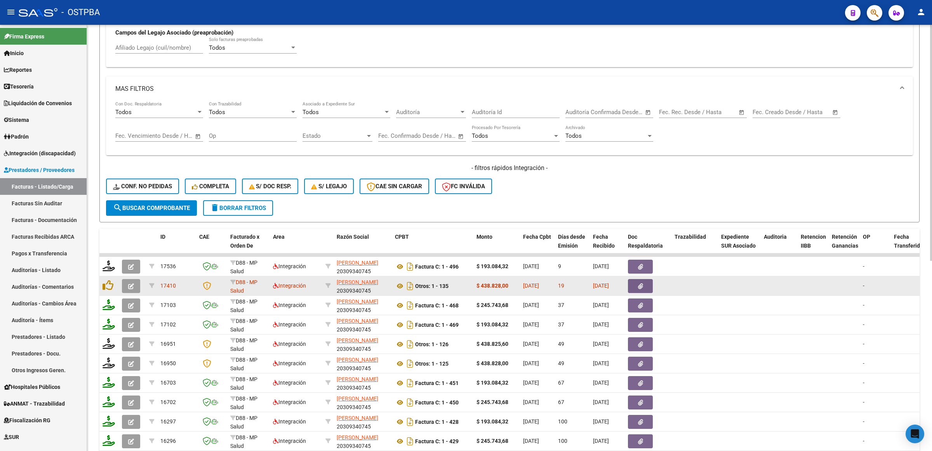
drag, startPoint x: 511, startPoint y: 284, endPoint x: 480, endPoint y: 287, distance: 30.8
click at [480, 287] on div "$ 438.828,00" at bounding box center [496, 286] width 40 height 9
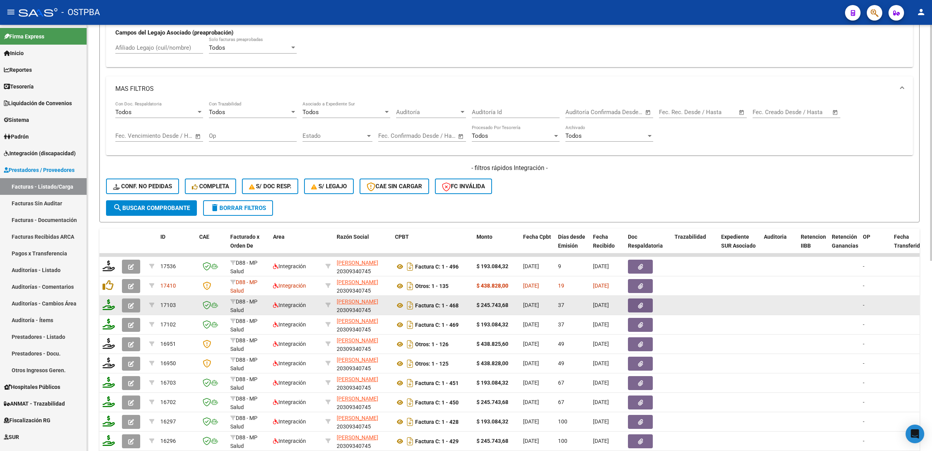
click at [810, 299] on datatable-body-cell at bounding box center [813, 305] width 31 height 19
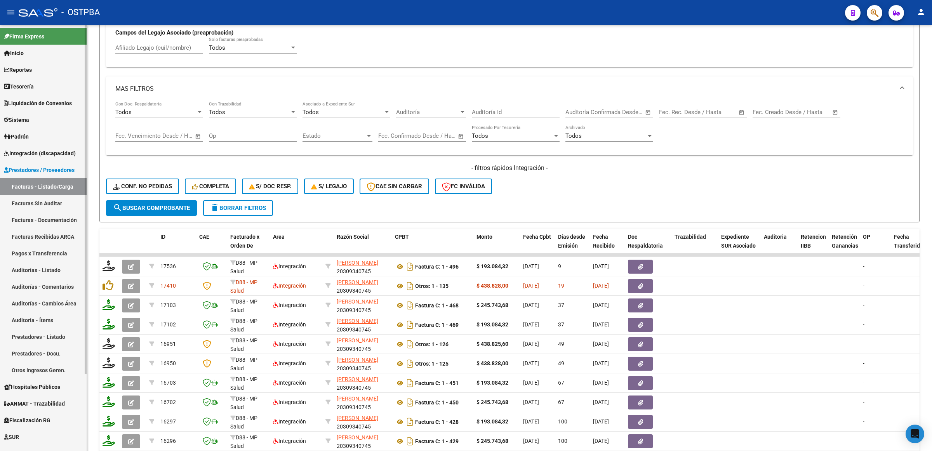
click at [37, 153] on span "Integración (discapacidad)" at bounding box center [40, 153] width 72 height 9
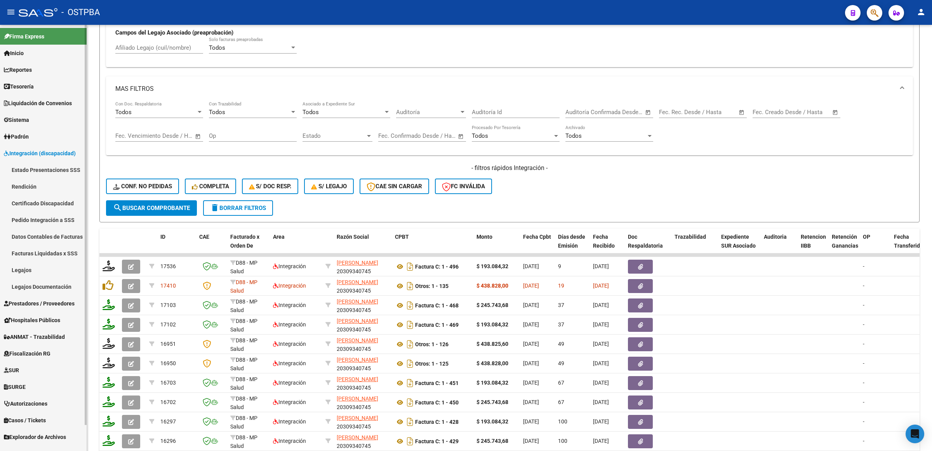
click at [48, 217] on link "Pedido Integración a SSS" at bounding box center [43, 220] width 87 height 17
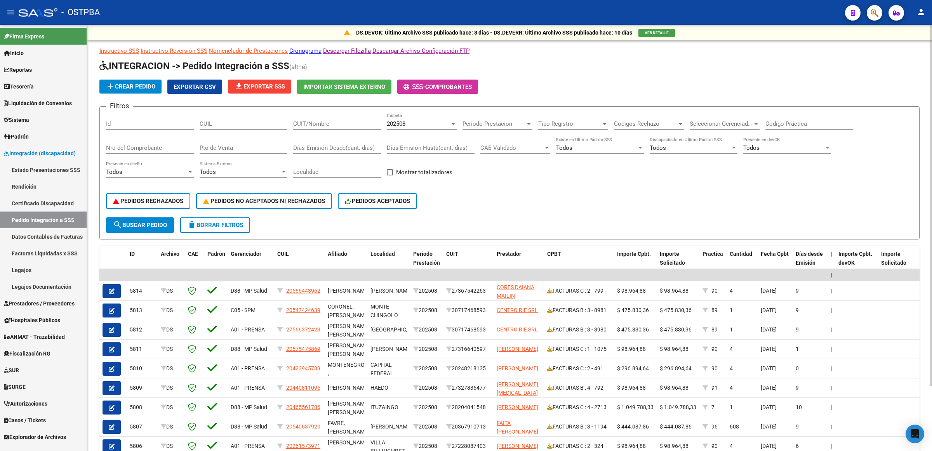
click at [275, 87] on span "file_download Exportar SSS" at bounding box center [259, 86] width 51 height 7
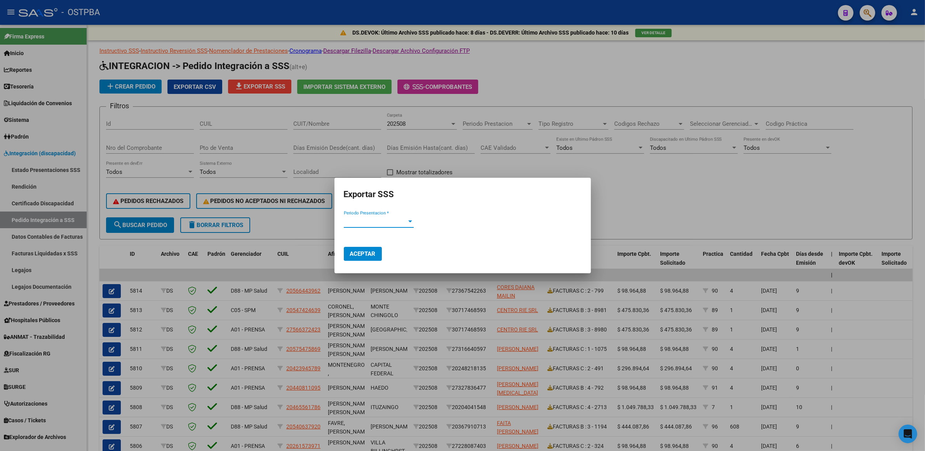
click at [380, 218] on span "Periodo Presentacion *" at bounding box center [375, 221] width 63 height 7
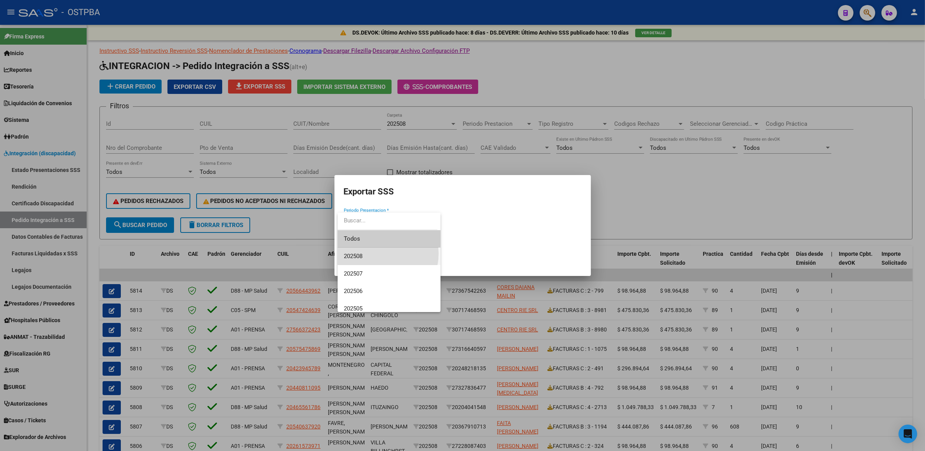
click at [379, 254] on span "202508" at bounding box center [389, 256] width 90 height 17
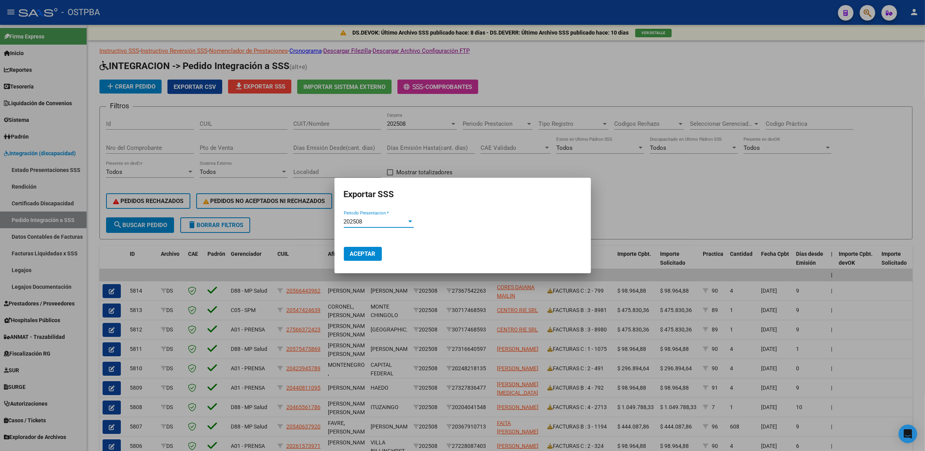
click at [362, 253] on span "Aceptar" at bounding box center [363, 253] width 26 height 7
click at [784, 174] on div at bounding box center [462, 225] width 925 height 451
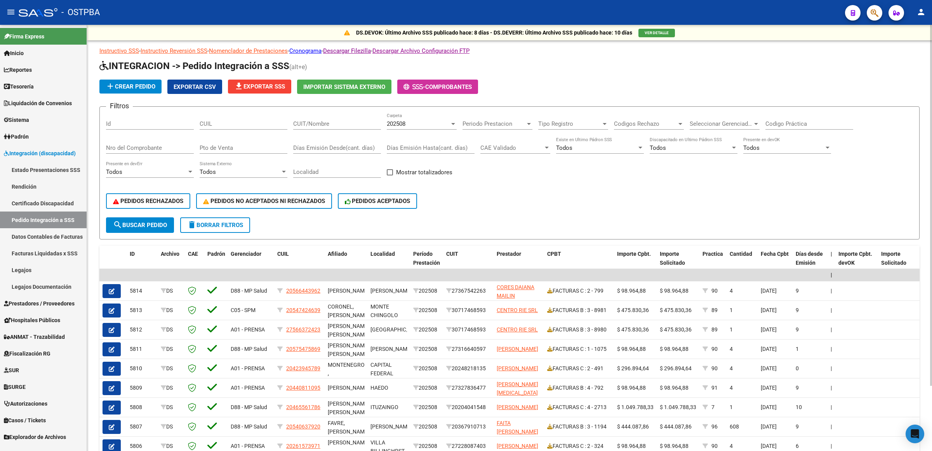
click at [167, 146] on input "Nro del Comprobante" at bounding box center [150, 147] width 88 height 7
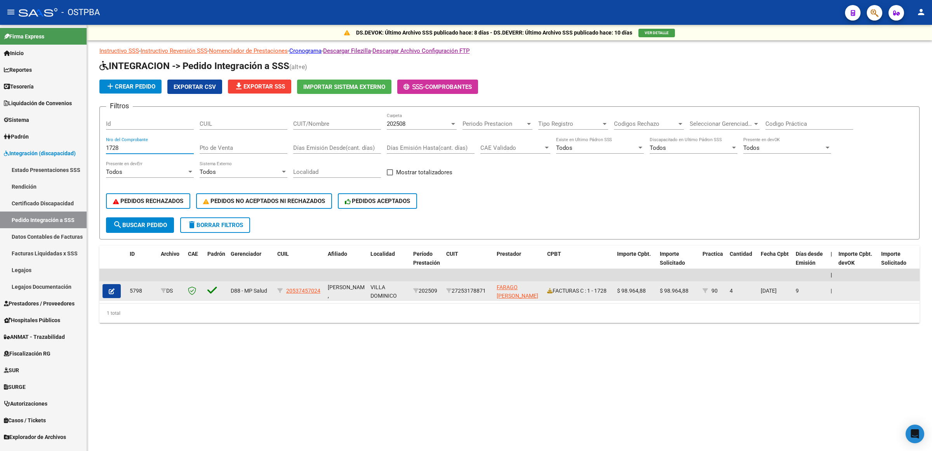
type input "1728"
click at [109, 289] on icon "button" at bounding box center [112, 292] width 6 height 6
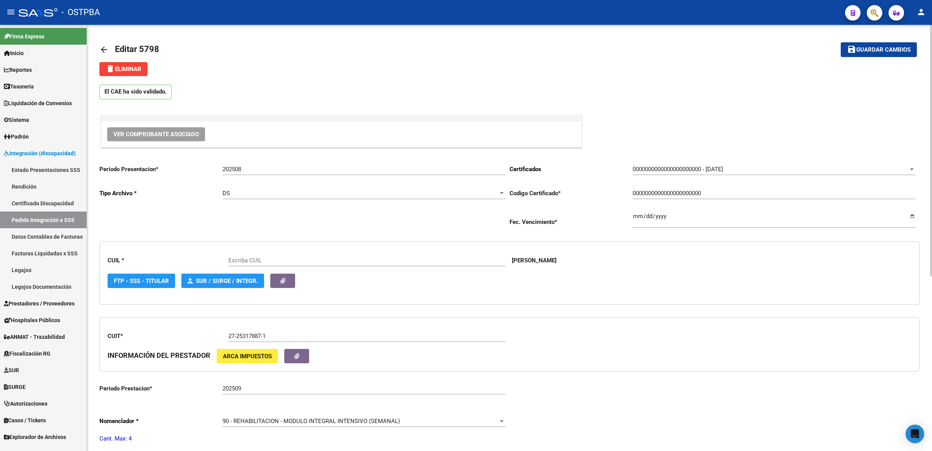
click at [276, 383] on div "202509 Ingresar el Periodo Prestacion" at bounding box center [363, 386] width 283 height 17
type input "20537457024"
type input "202508"
click at [888, 51] on span "Guardar cambios" at bounding box center [883, 50] width 54 height 7
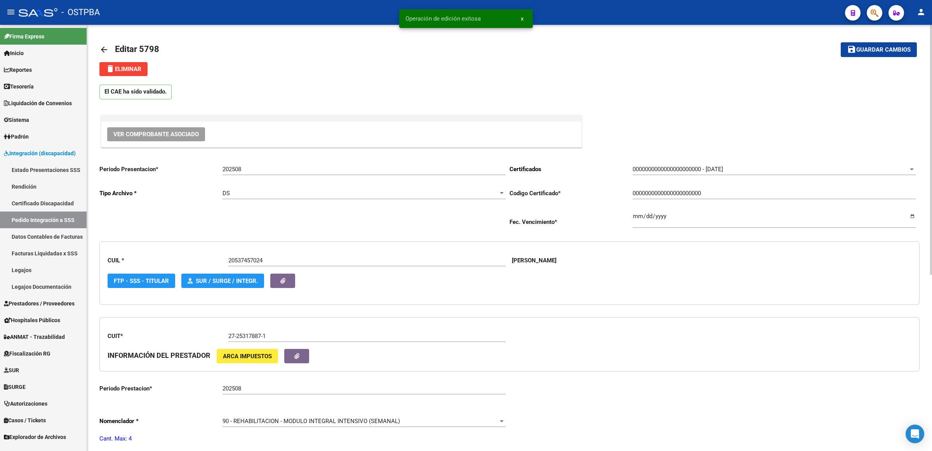
click at [105, 49] on mat-icon "arrow_back" at bounding box center [103, 49] width 9 height 9
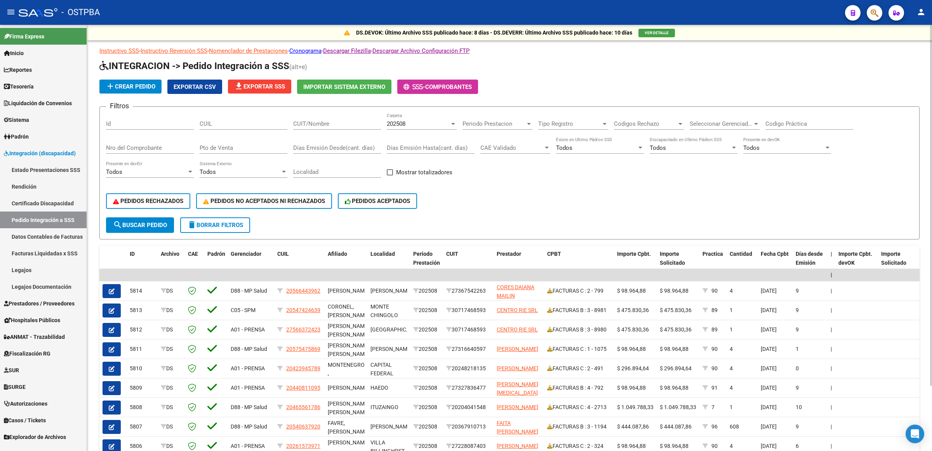
click at [235, 146] on input "Pto de Venta" at bounding box center [244, 147] width 88 height 7
click at [174, 146] on input "Nro del Comprobante" at bounding box center [150, 147] width 88 height 7
type input "454"
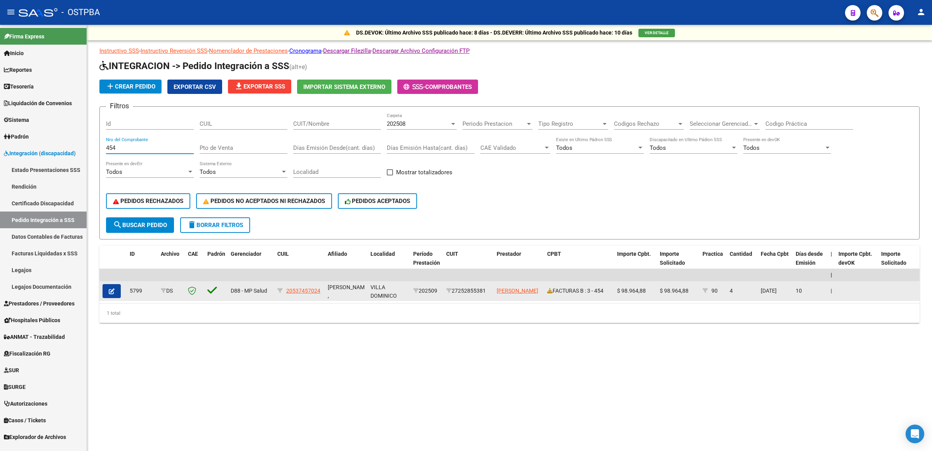
click at [112, 290] on icon "button" at bounding box center [112, 292] width 6 height 6
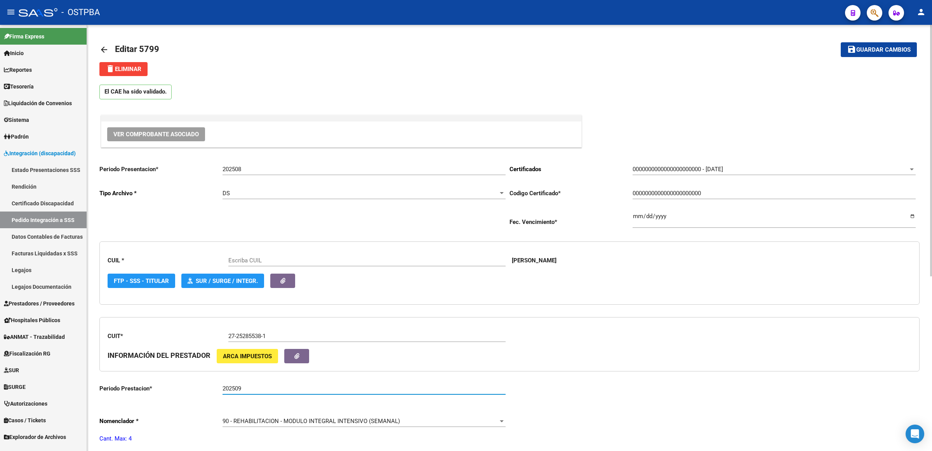
click at [270, 385] on input "202509" at bounding box center [363, 388] width 283 height 7
type input "20250"
type input "20537457024"
type input "202508"
click at [876, 47] on span "Guardar cambios" at bounding box center [883, 50] width 54 height 7
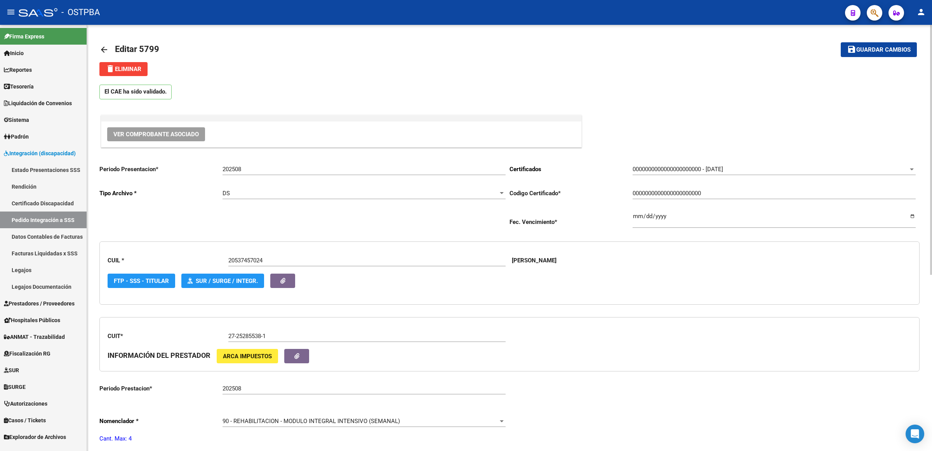
click at [881, 49] on span "Guardar cambios" at bounding box center [883, 50] width 54 height 7
click at [101, 47] on mat-icon "arrow_back" at bounding box center [103, 49] width 9 height 9
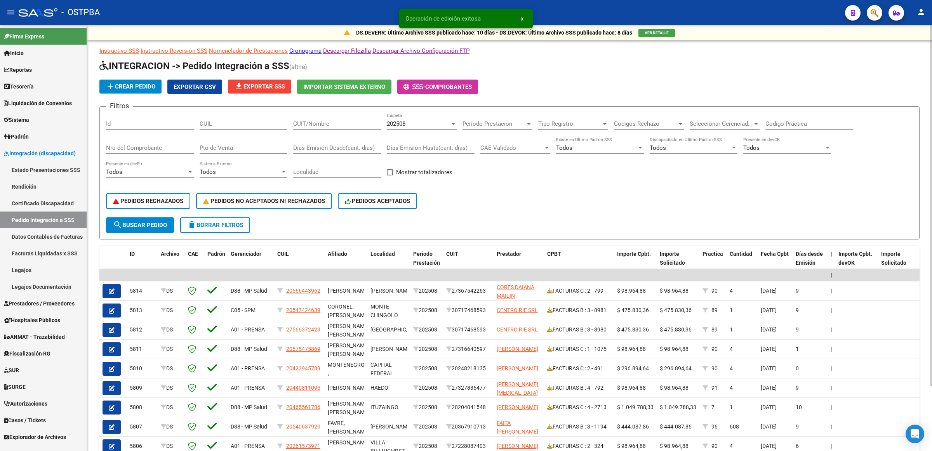
click at [253, 84] on span "file_download Exportar SSS" at bounding box center [259, 86] width 51 height 7
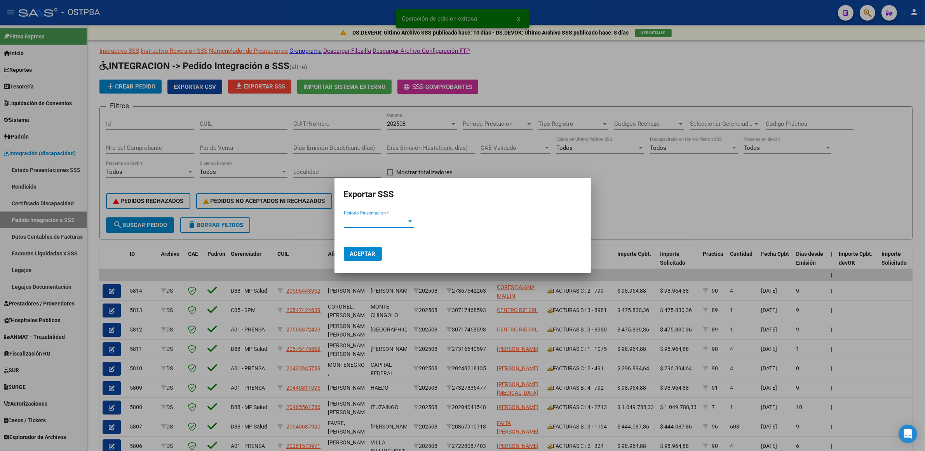
click at [377, 224] on span "Periodo Presentacion *" at bounding box center [375, 221] width 63 height 7
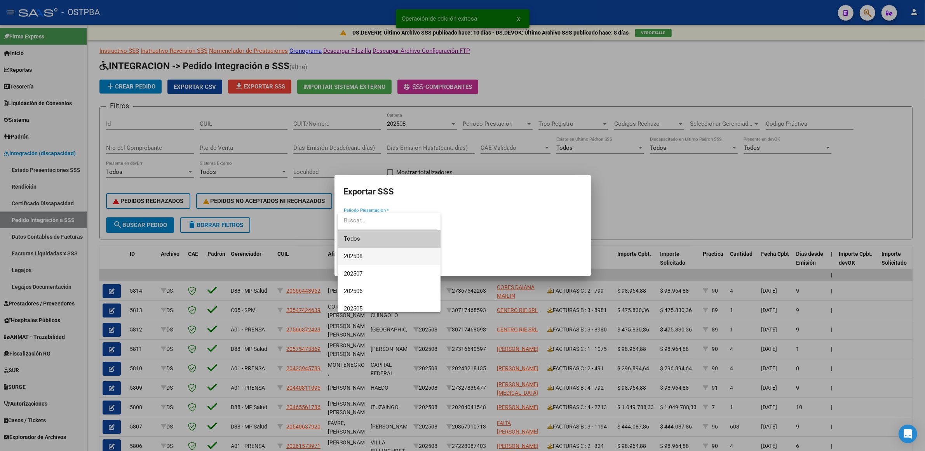
click at [368, 256] on span "202508" at bounding box center [389, 256] width 90 height 17
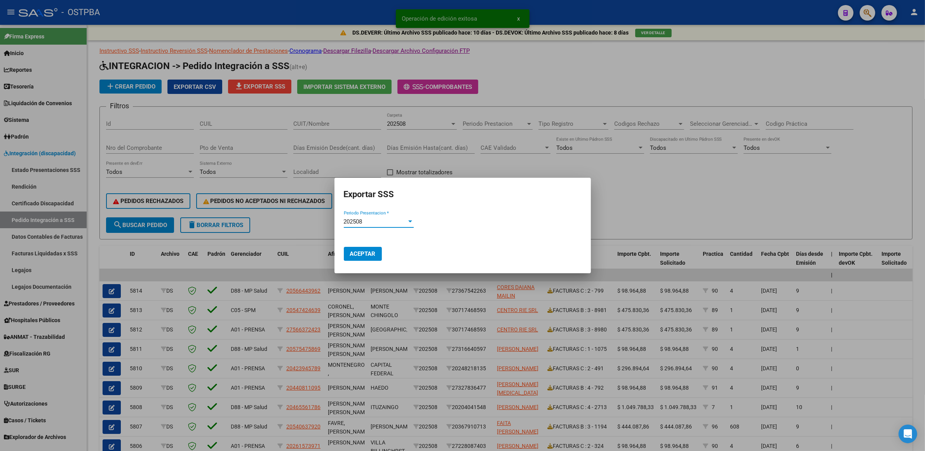
click at [367, 255] on span "Aceptar" at bounding box center [363, 253] width 26 height 7
drag, startPoint x: 697, startPoint y: 219, endPoint x: 674, endPoint y: 226, distance: 23.8
click at [697, 219] on div at bounding box center [462, 225] width 925 height 451
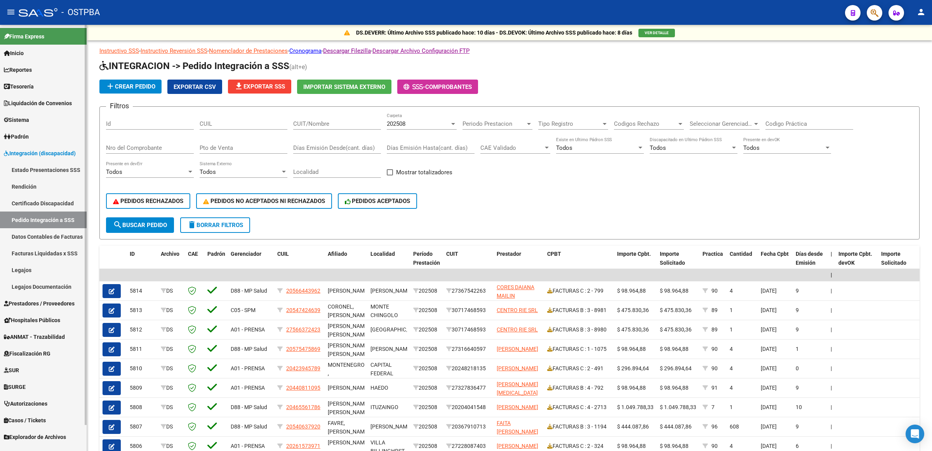
click at [41, 183] on link "Rendición" at bounding box center [43, 186] width 87 height 17
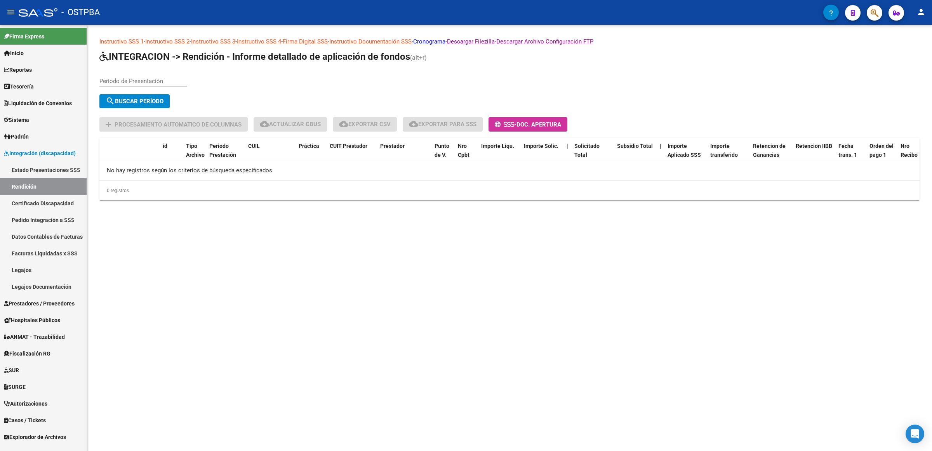
click at [161, 82] on input "Periodo de Presentación" at bounding box center [143, 81] width 88 height 7
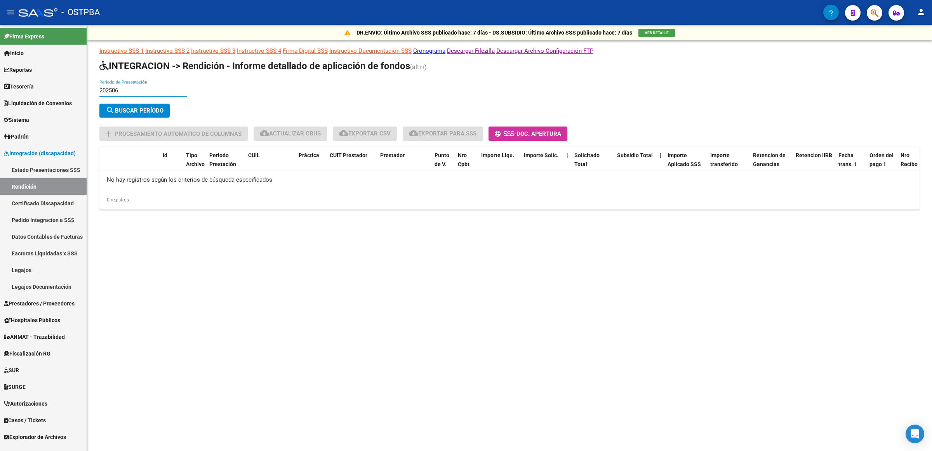
type input "202506"
